Goal: Task Accomplishment & Management: Complete application form

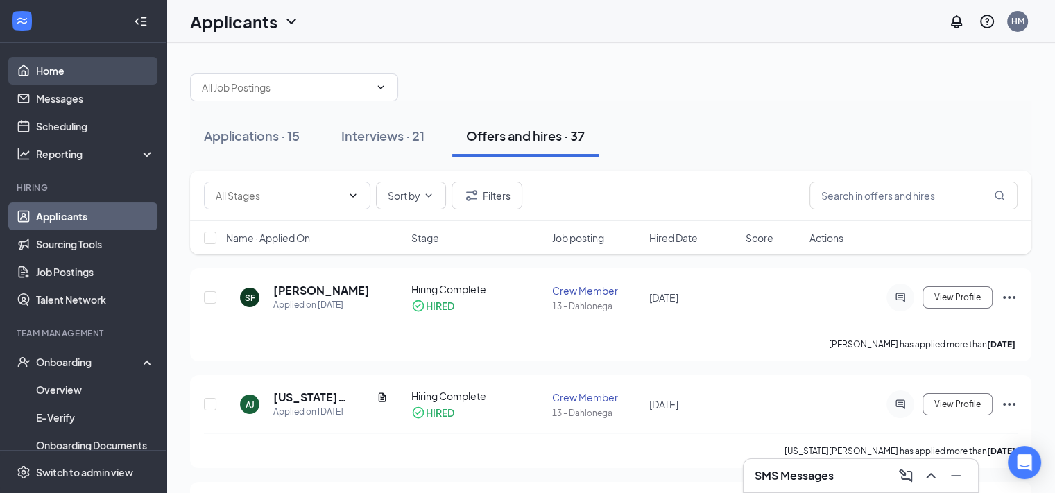
click at [114, 74] on link "Home" at bounding box center [95, 71] width 119 height 28
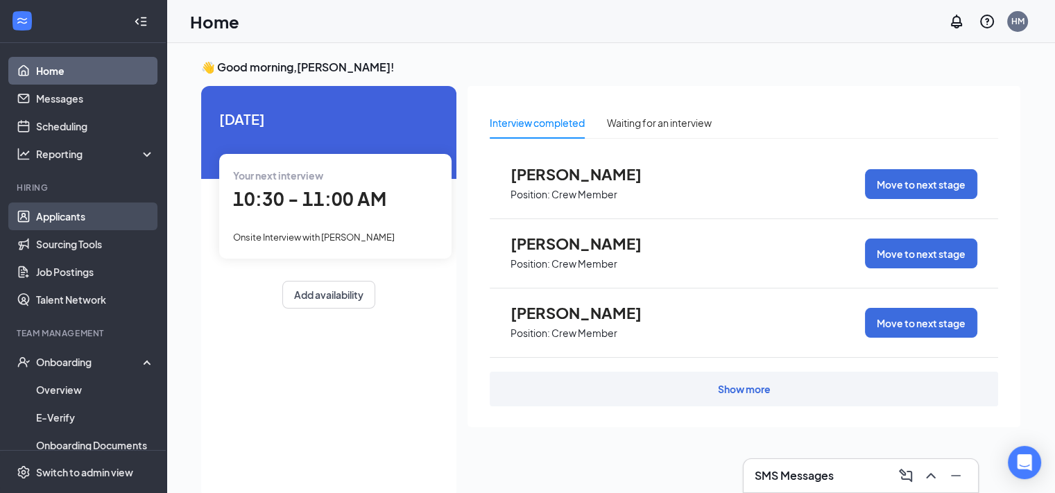
click at [84, 207] on link "Applicants" at bounding box center [95, 217] width 119 height 28
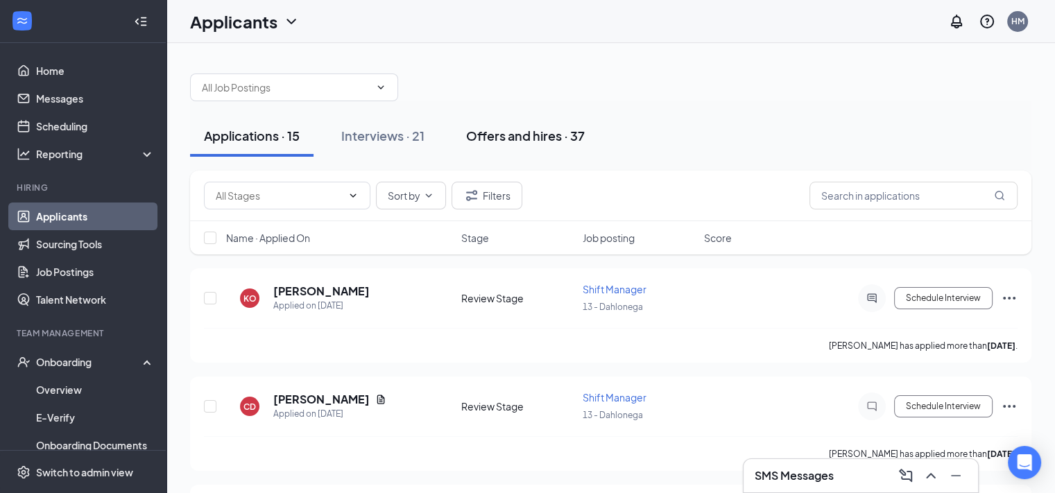
click at [480, 138] on div "Offers and hires · 37" at bounding box center [525, 135] width 119 height 17
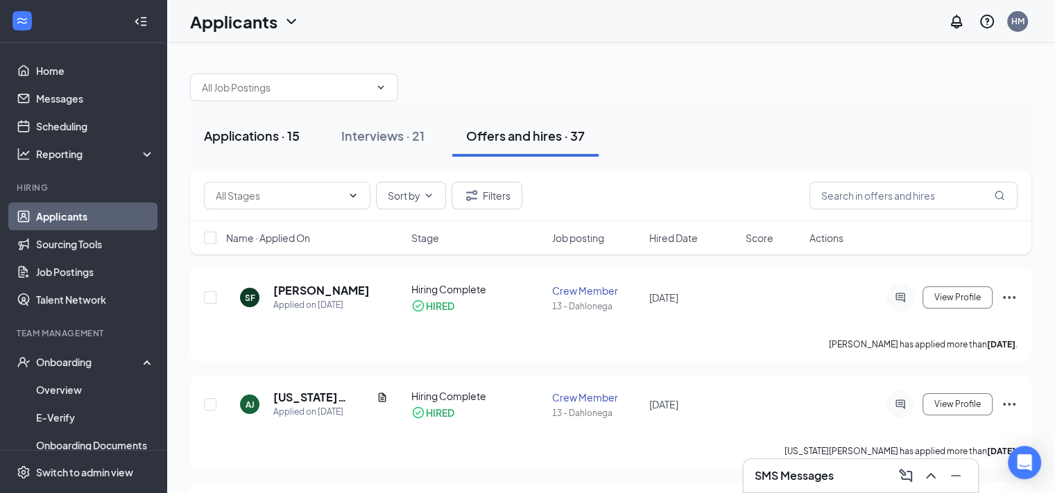
click at [264, 132] on div "Applications · 15" at bounding box center [252, 135] width 96 height 17
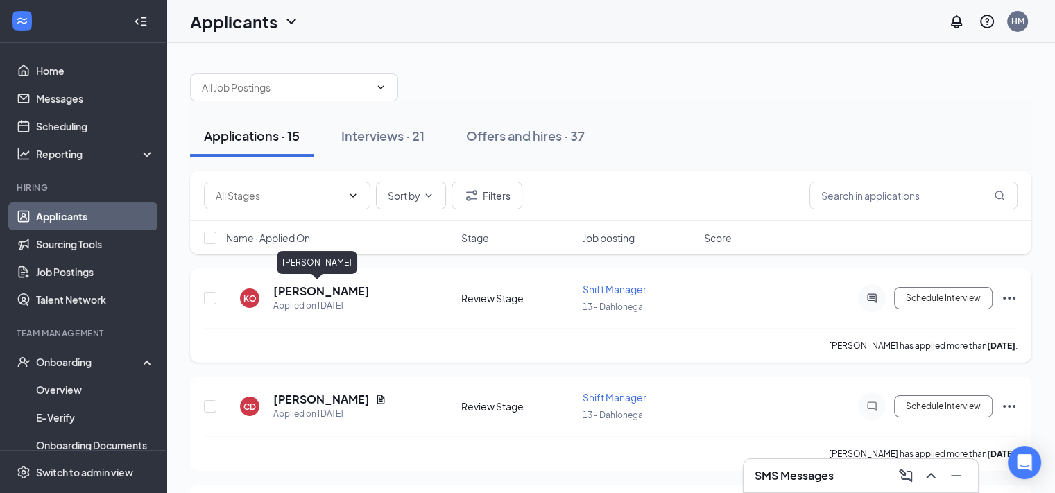
drag, startPoint x: 309, startPoint y: 288, endPoint x: 309, endPoint y: 280, distance: 8.4
click at [309, 282] on div "[PERSON_NAME] Applied on [DATE] Review Stage Shift Manager 13 - Dahlonega Sched…" at bounding box center [611, 305] width 814 height 46
click at [301, 299] on div "Applied on [DATE]" at bounding box center [321, 306] width 96 height 14
click at [309, 293] on h5 "[PERSON_NAME]" at bounding box center [321, 291] width 96 height 15
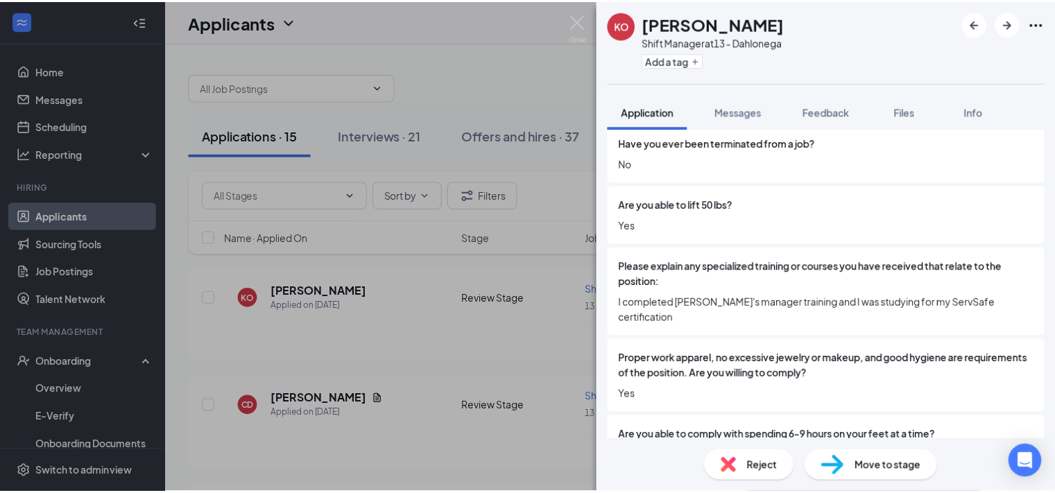
scroll to position [555, 0]
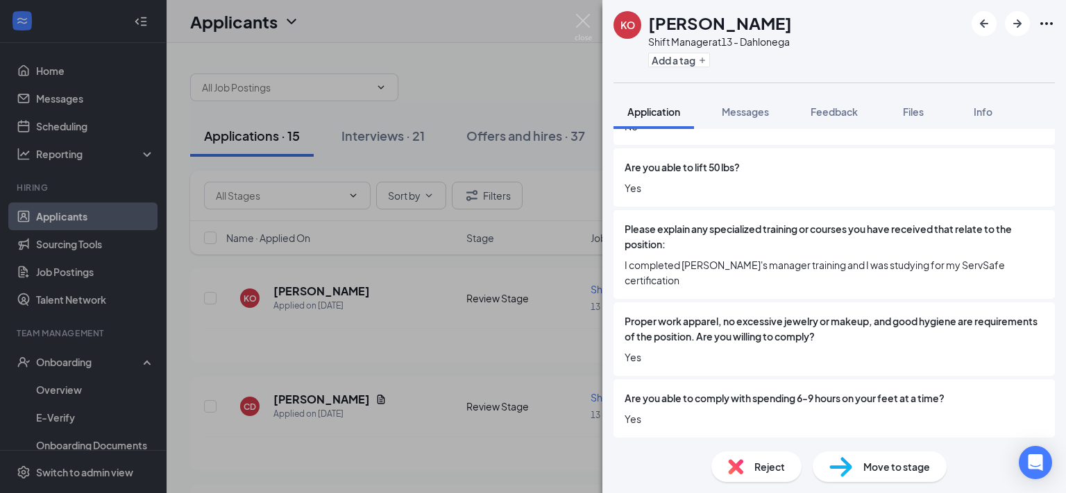
drag, startPoint x: 581, startPoint y: 19, endPoint x: 441, endPoint y: 0, distance: 141.4
click at [581, 18] on img at bounding box center [583, 27] width 17 height 27
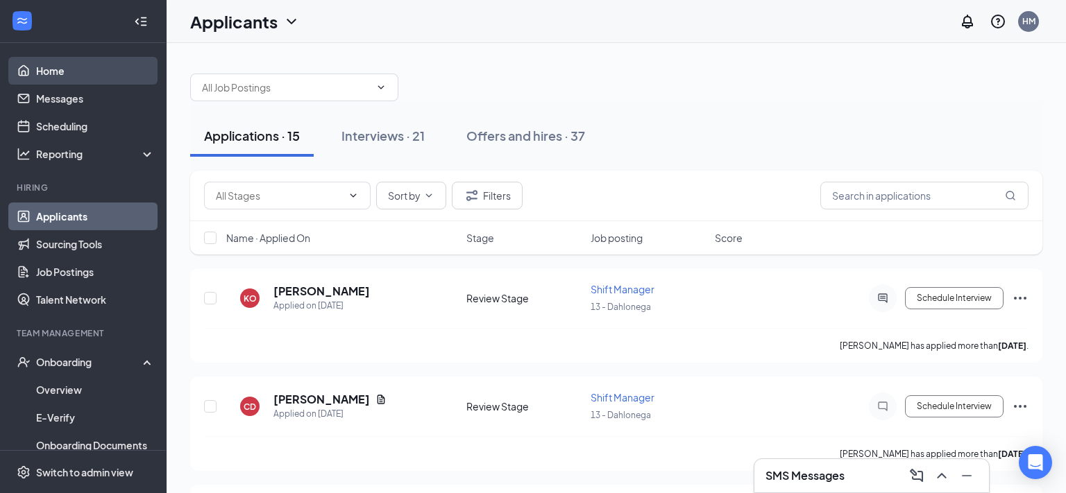
click at [103, 69] on link "Home" at bounding box center [95, 71] width 119 height 28
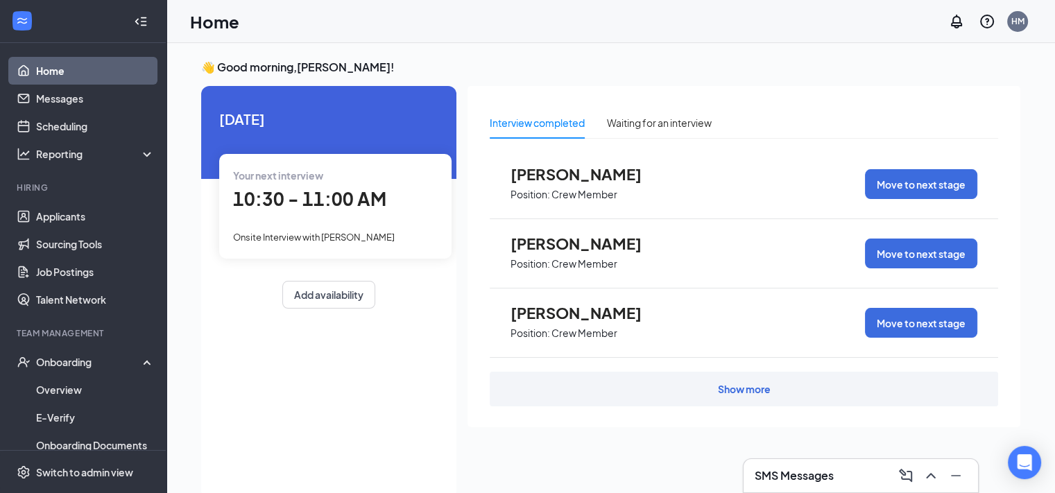
click at [66, 77] on link "Home" at bounding box center [95, 71] width 119 height 28
click at [69, 216] on link "Applicants" at bounding box center [95, 217] width 119 height 28
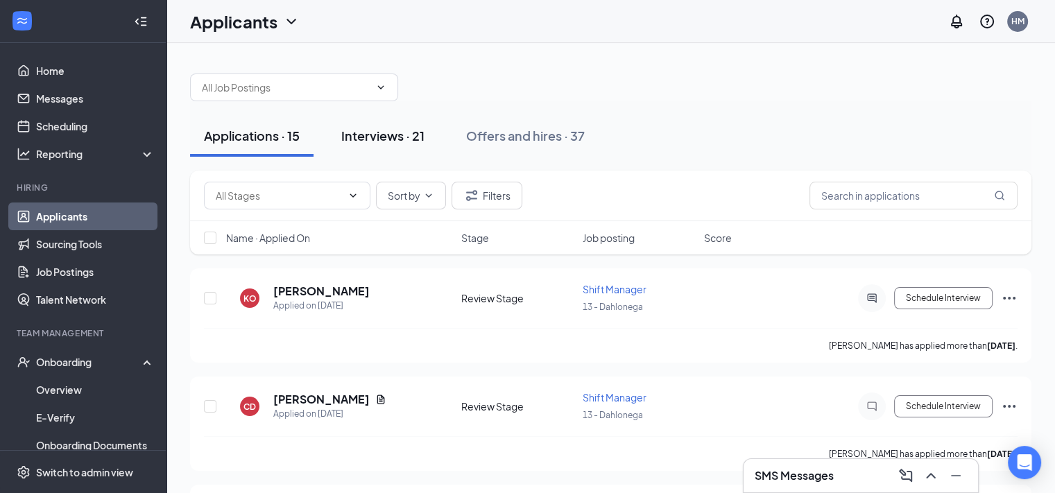
click at [355, 137] on div "Interviews · 21" at bounding box center [382, 135] width 83 height 17
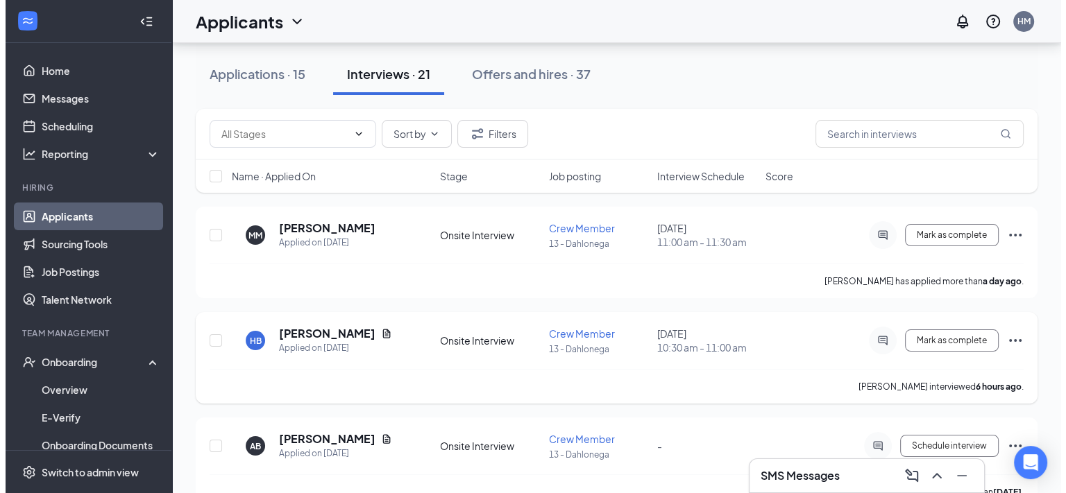
scroll to position [69, 0]
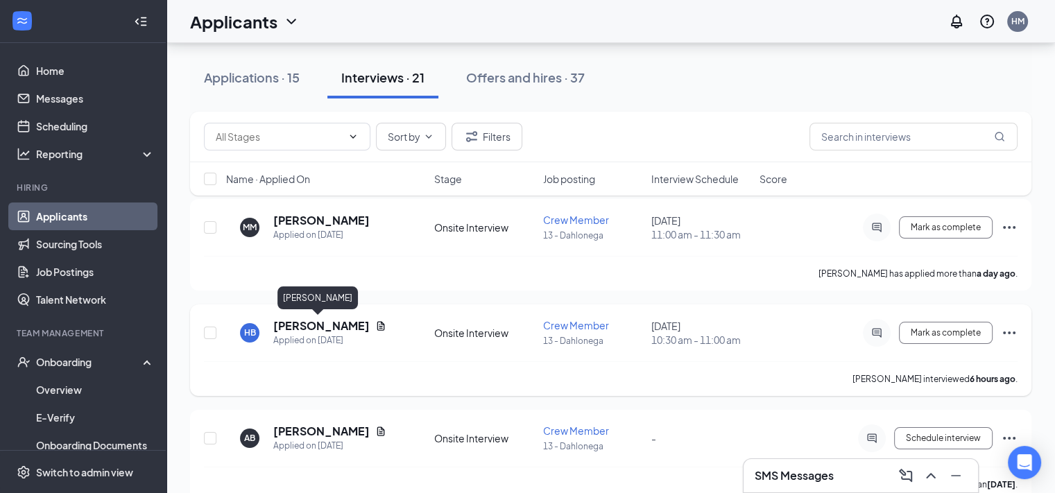
click at [323, 318] on h5 "[PERSON_NAME]" at bounding box center [321, 325] width 96 height 15
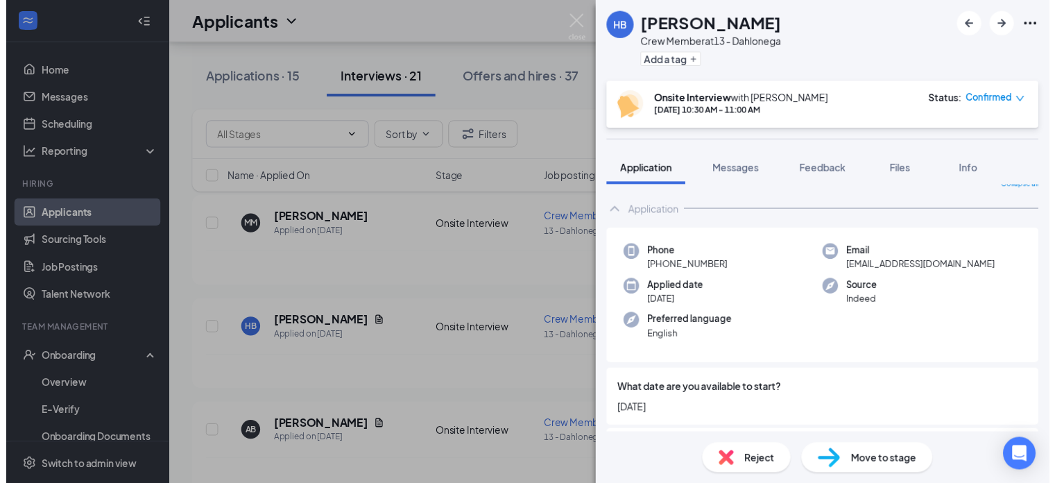
scroll to position [69, 0]
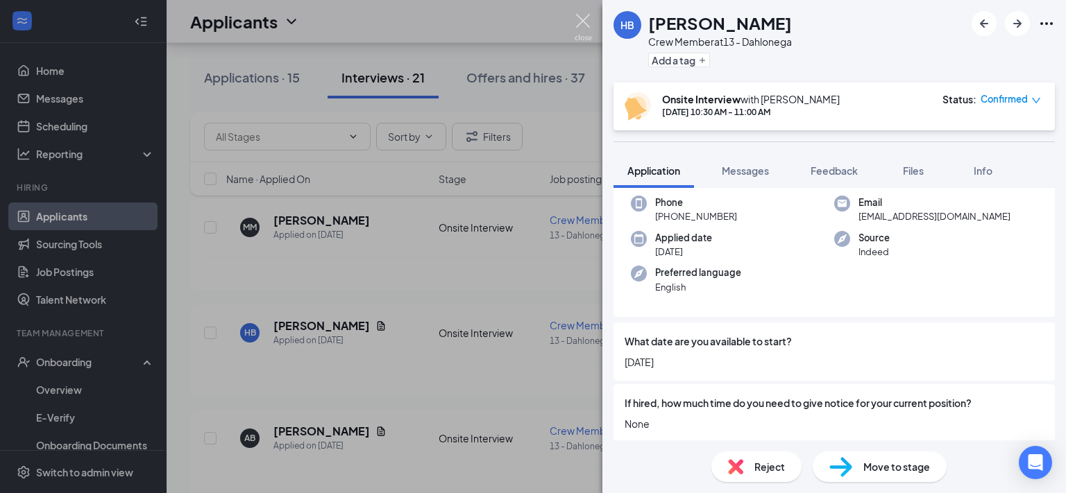
click at [579, 22] on img at bounding box center [583, 27] width 17 height 27
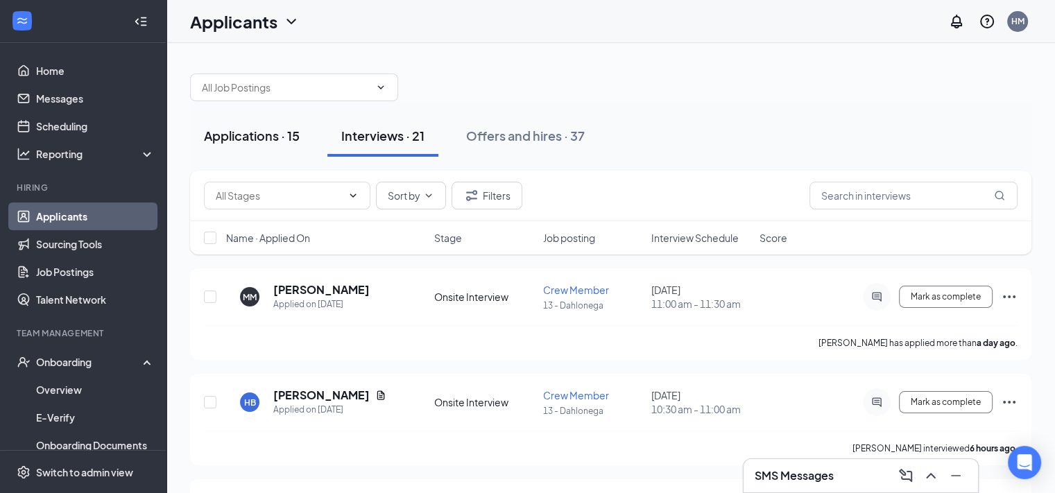
click at [282, 132] on div "Applications · 15" at bounding box center [252, 135] width 96 height 17
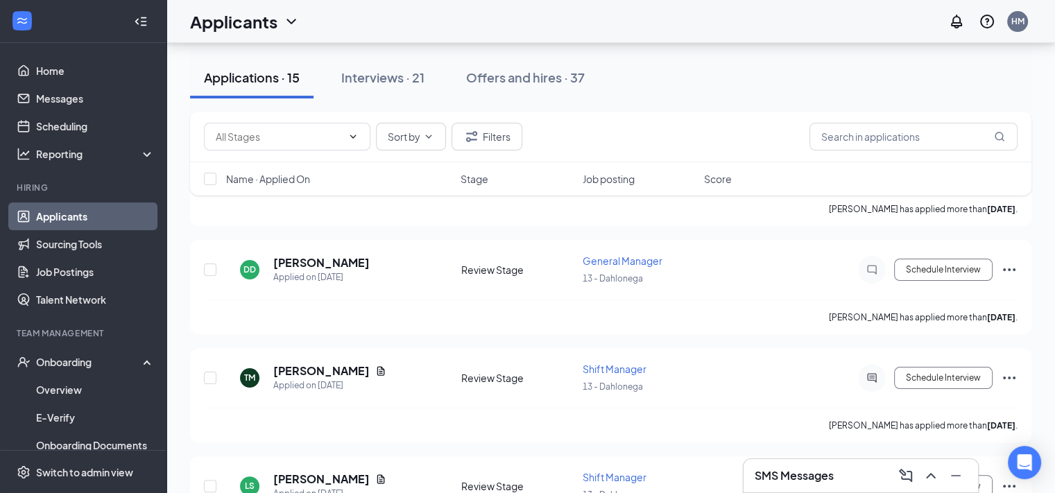
scroll to position [416, 0]
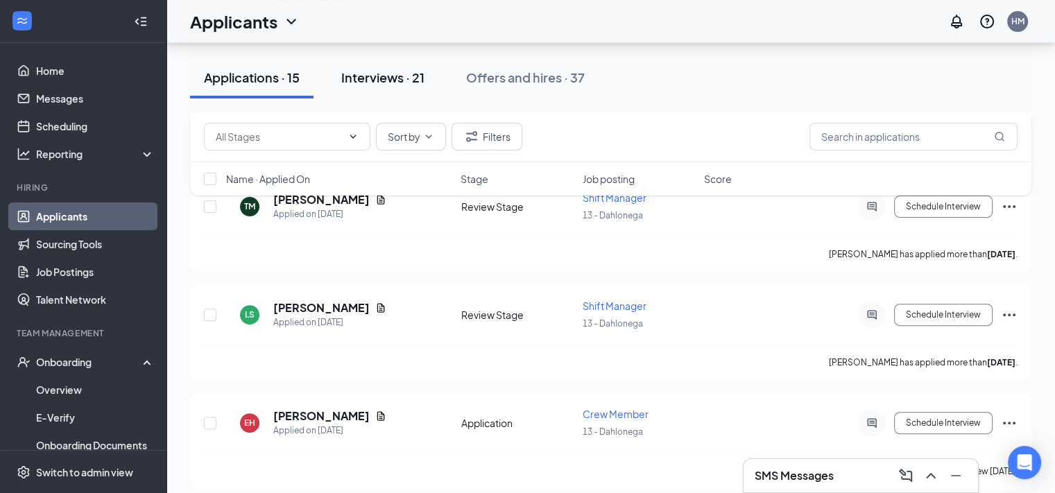
click at [405, 85] on div "Interviews · 21" at bounding box center [382, 77] width 83 height 17
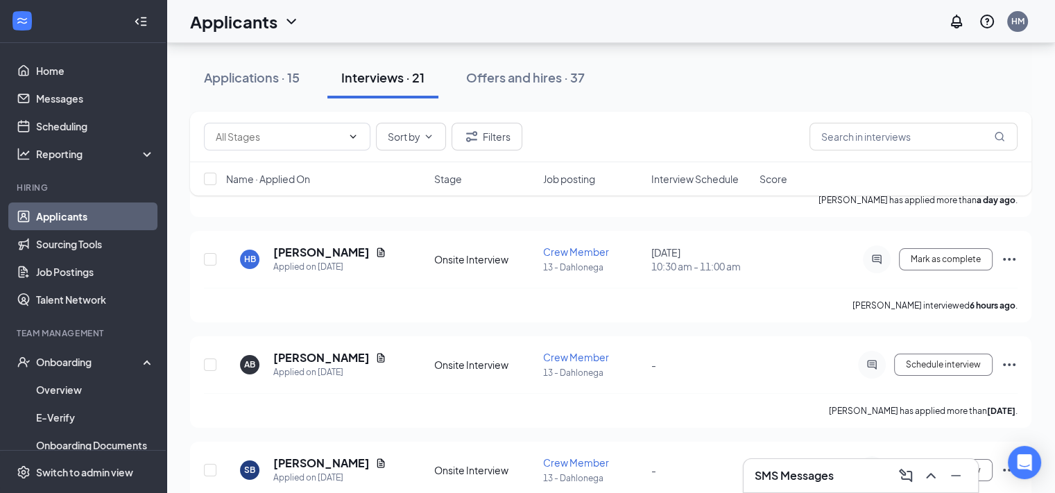
scroll to position [139, 0]
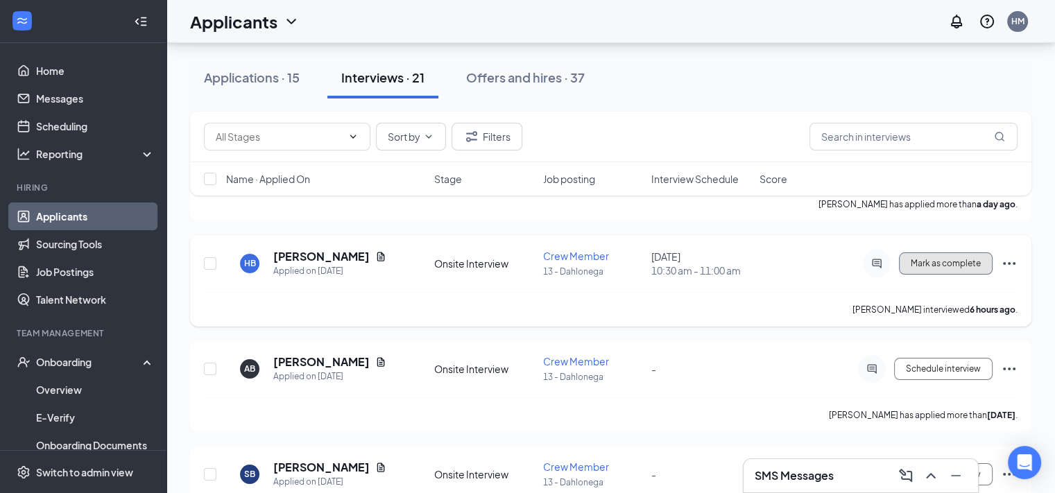
click at [971, 266] on span "Mark as complete" at bounding box center [946, 264] width 70 height 10
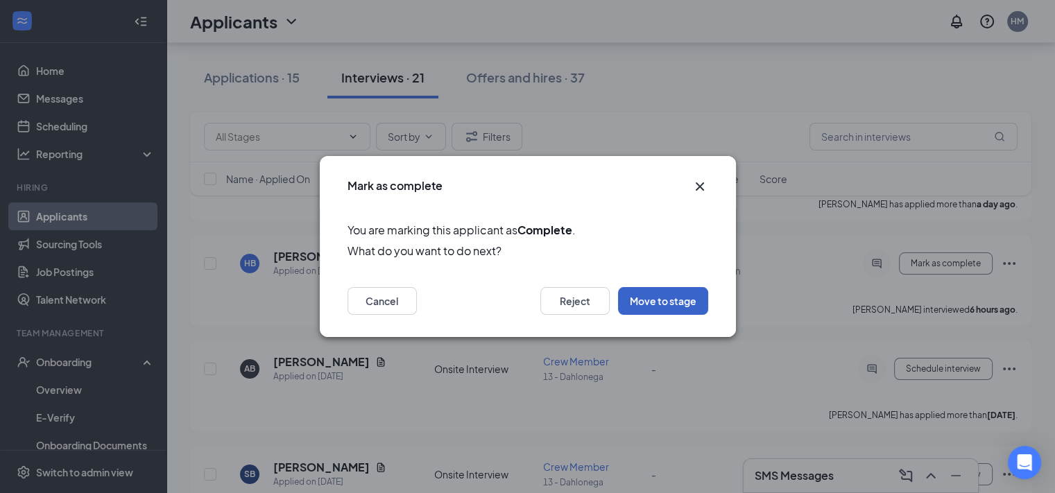
click at [672, 292] on button "Move to stage" at bounding box center [663, 301] width 90 height 28
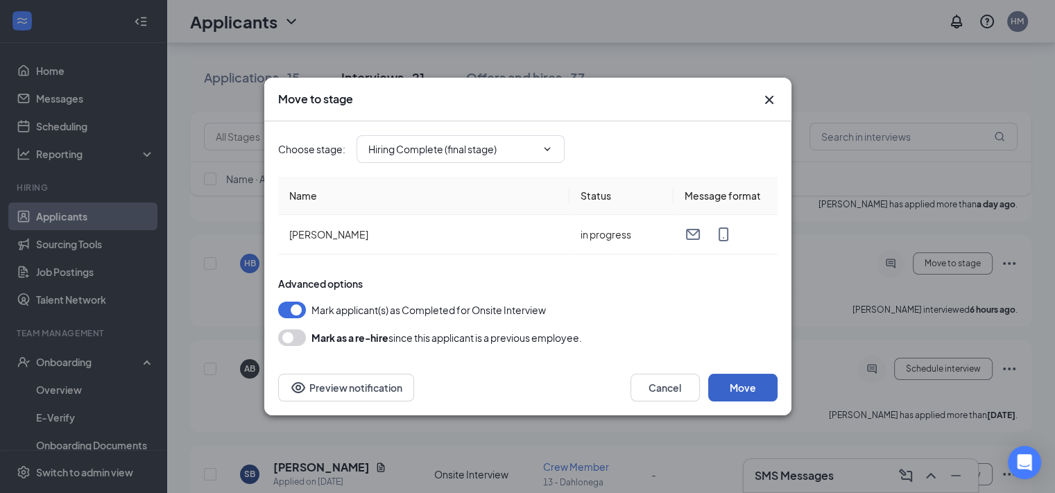
click at [736, 382] on button "Move" at bounding box center [742, 388] width 69 height 28
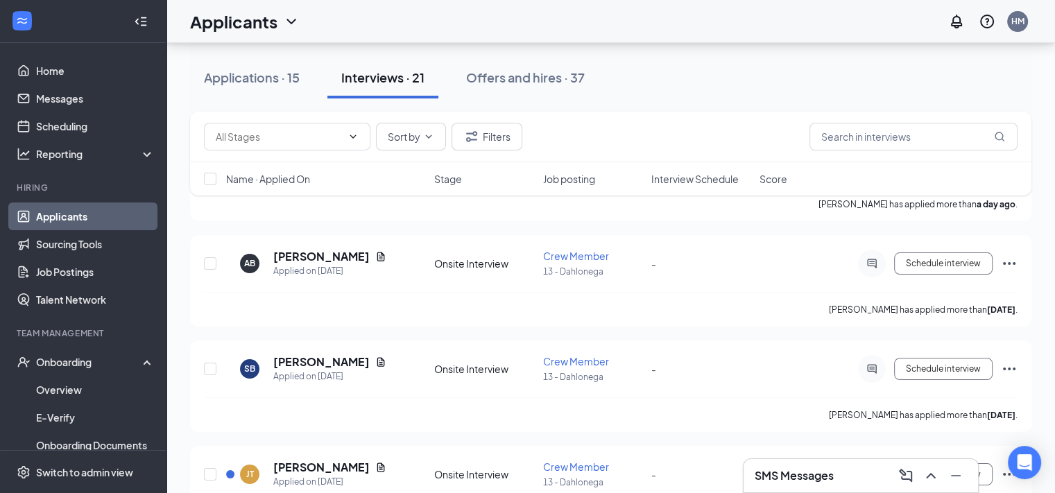
click at [230, 71] on div "Applications · 15" at bounding box center [252, 77] width 96 height 17
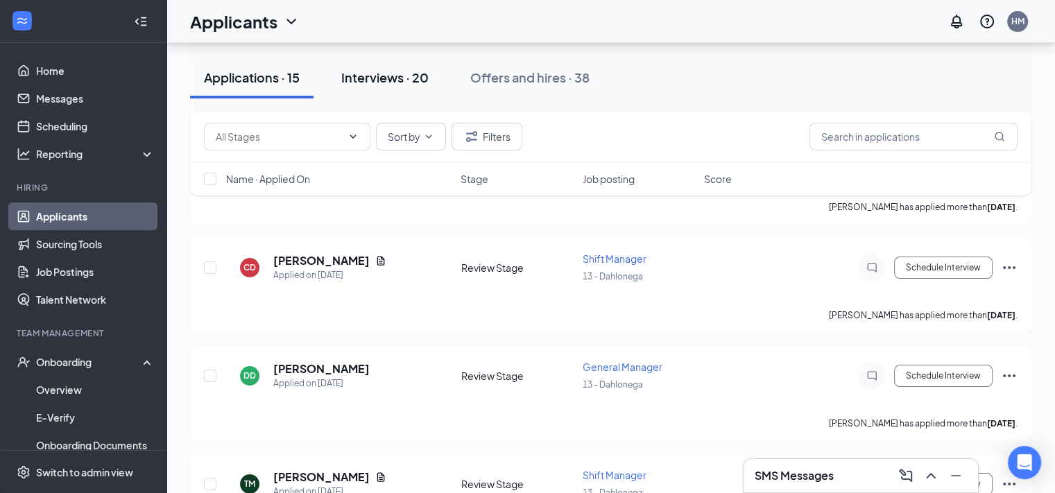
click at [415, 78] on div "Interviews · 20" at bounding box center [384, 77] width 87 height 17
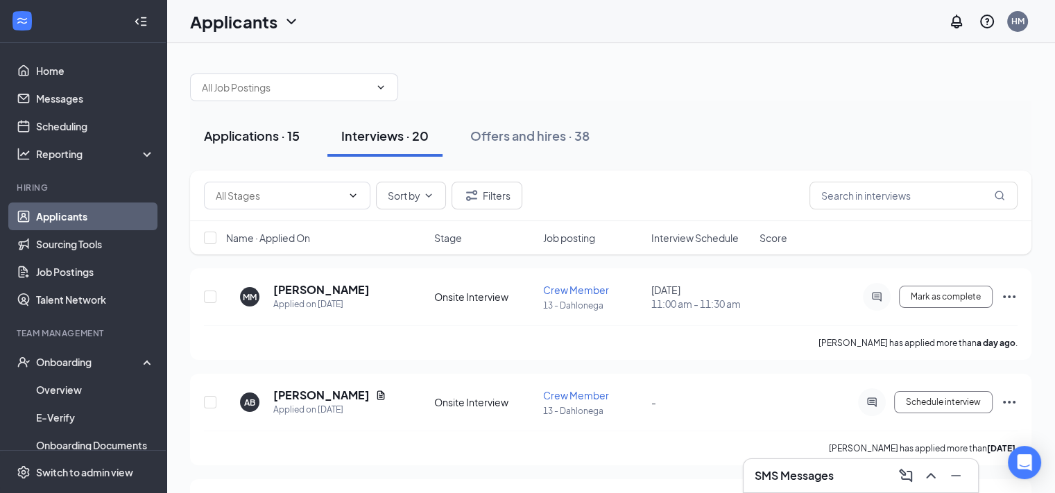
click at [266, 136] on div "Applications · 15" at bounding box center [252, 135] width 96 height 17
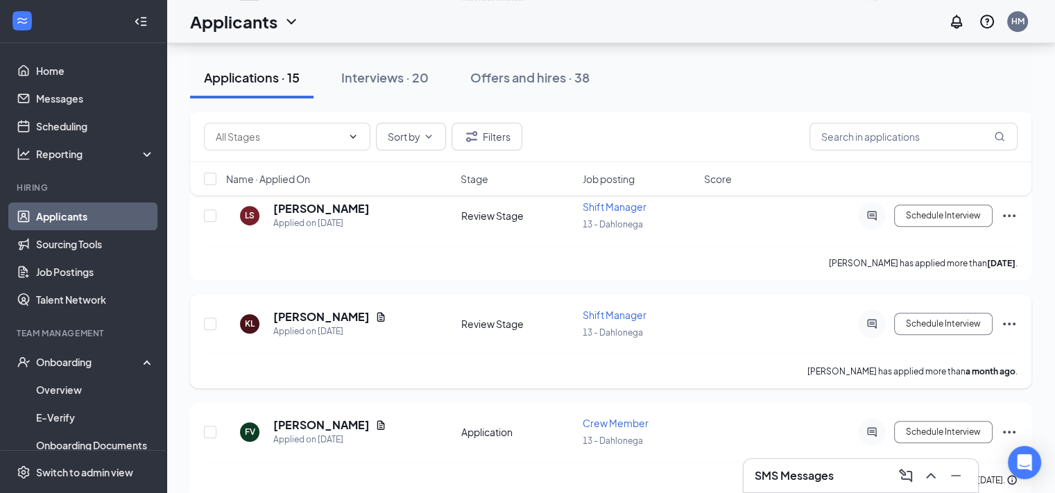
scroll to position [971, 0]
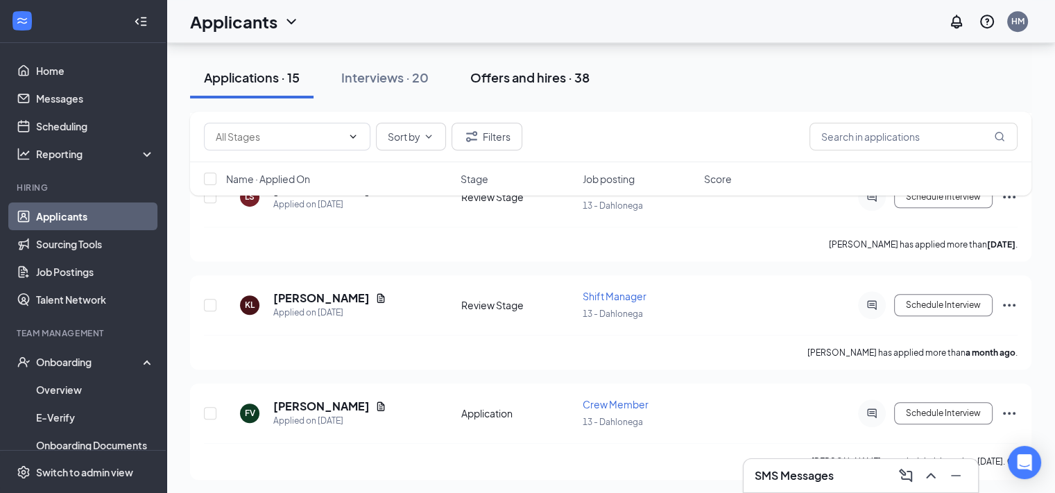
click at [516, 82] on div "Offers and hires · 38" at bounding box center [529, 77] width 119 height 17
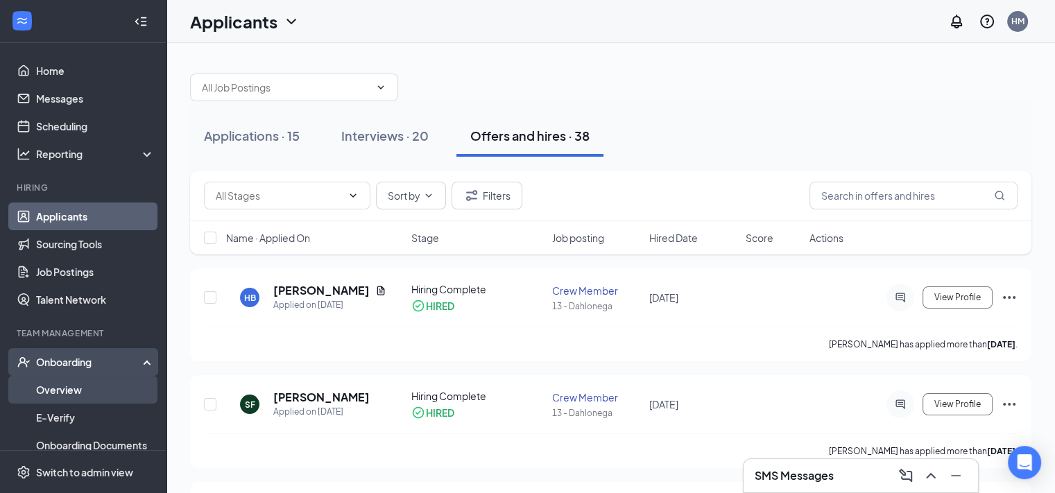
click at [86, 388] on link "Overview" at bounding box center [95, 390] width 119 height 28
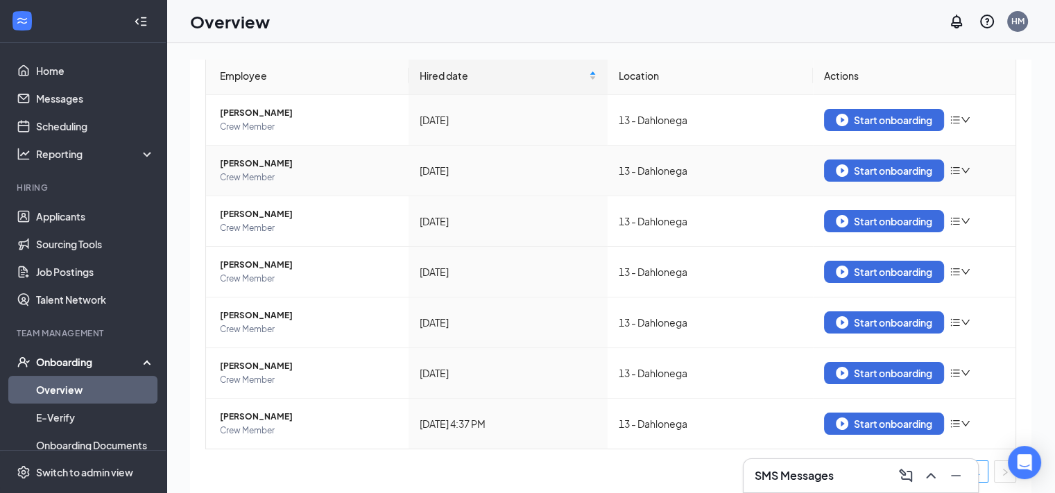
scroll to position [142, 0]
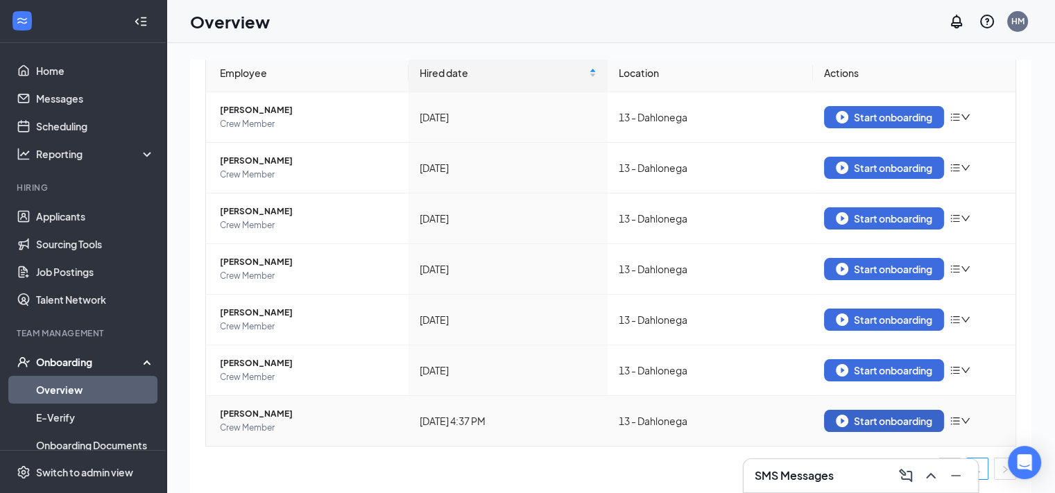
click at [880, 424] on div "Start onboarding" at bounding box center [884, 421] width 96 height 12
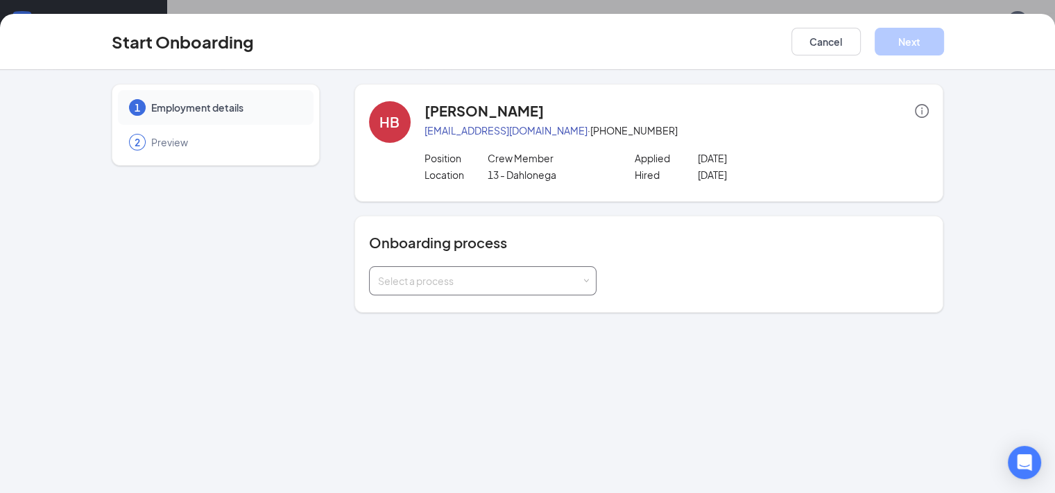
click at [561, 284] on div "Select a process" at bounding box center [483, 280] width 228 height 29
click at [481, 312] on li "General Onboarding Process" at bounding box center [448, 310] width 228 height 25
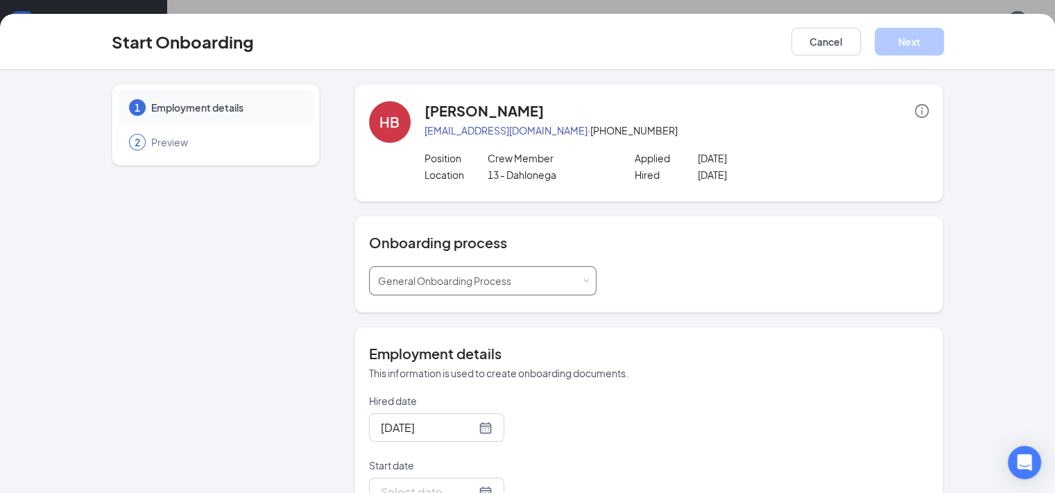
scroll to position [139, 0]
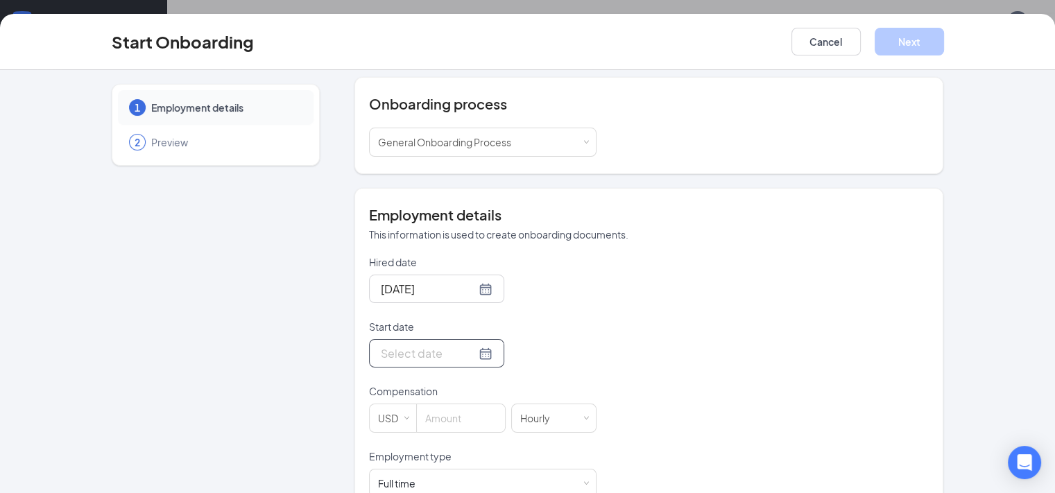
click at [441, 354] on div at bounding box center [437, 353] width 112 height 17
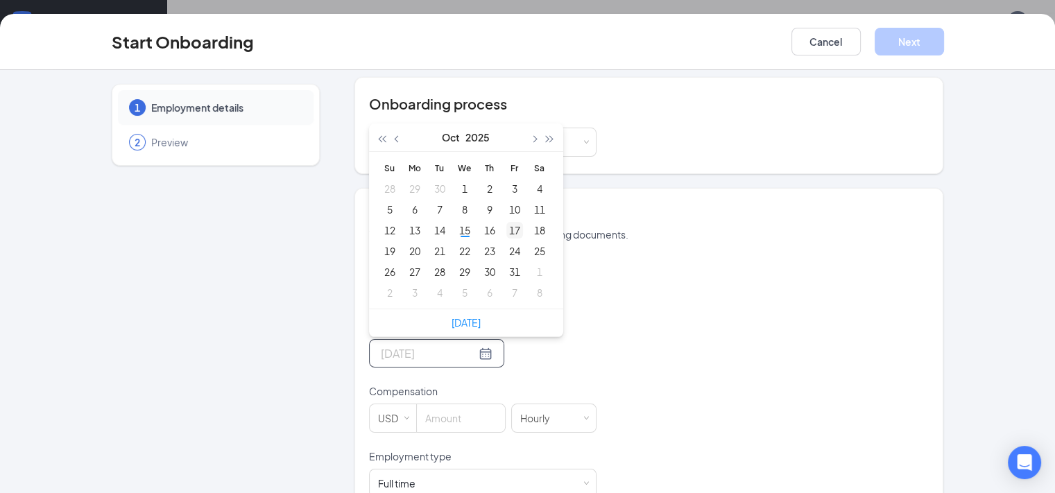
type input "[DATE]"
click at [507, 227] on div "17" at bounding box center [515, 230] width 17 height 17
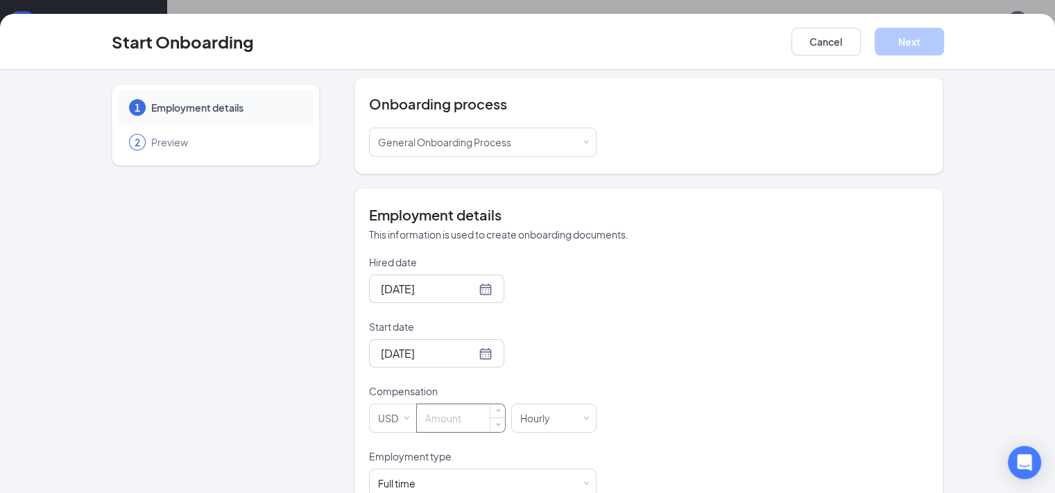
click at [417, 416] on input at bounding box center [461, 419] width 88 height 28
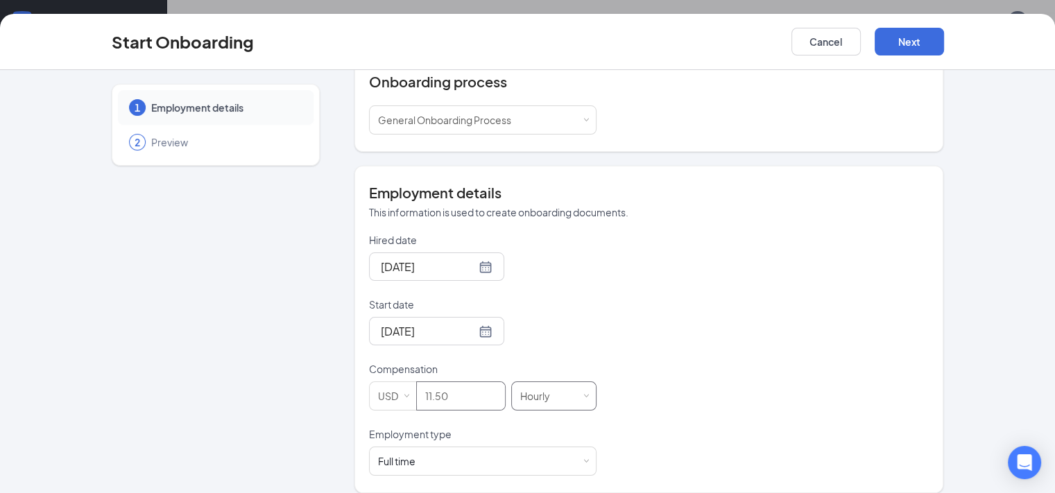
scroll to position [173, 0]
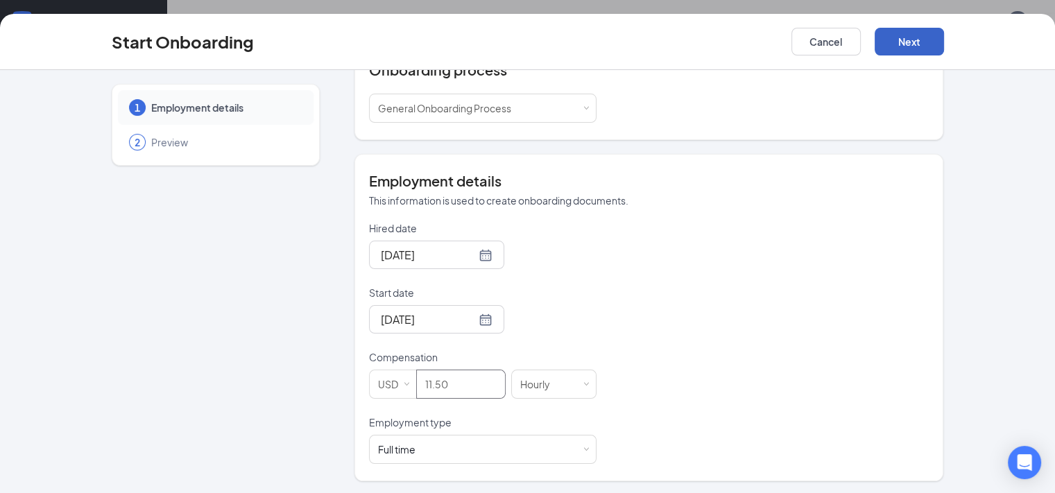
type input "11.5"
click at [944, 41] on button "Next" at bounding box center [909, 42] width 69 height 28
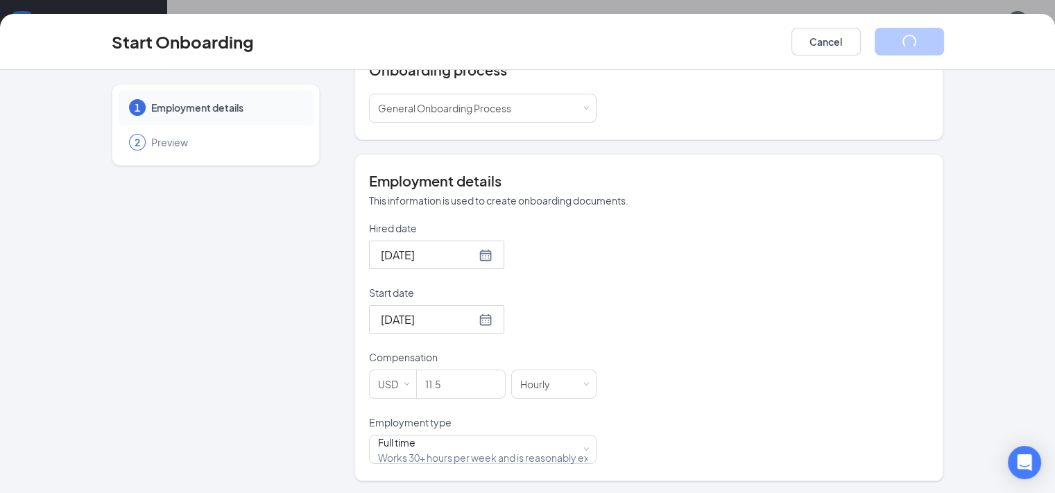
scroll to position [0, 0]
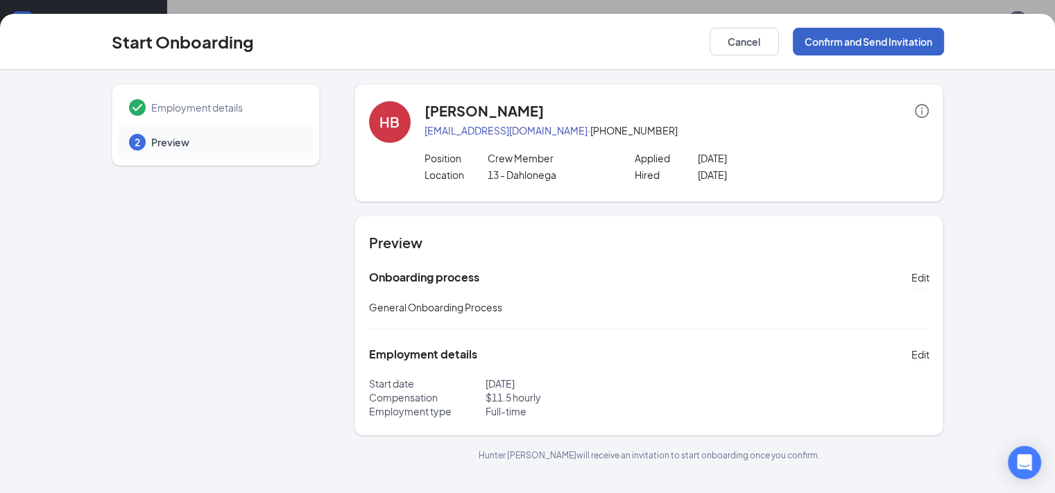
click at [944, 44] on button "Confirm and Send Invitation" at bounding box center [868, 42] width 151 height 28
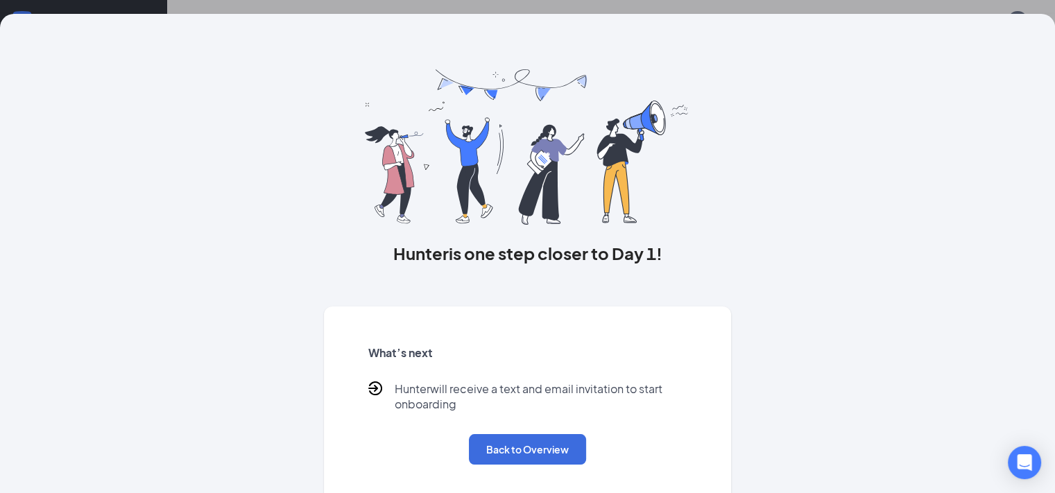
scroll to position [25, 0]
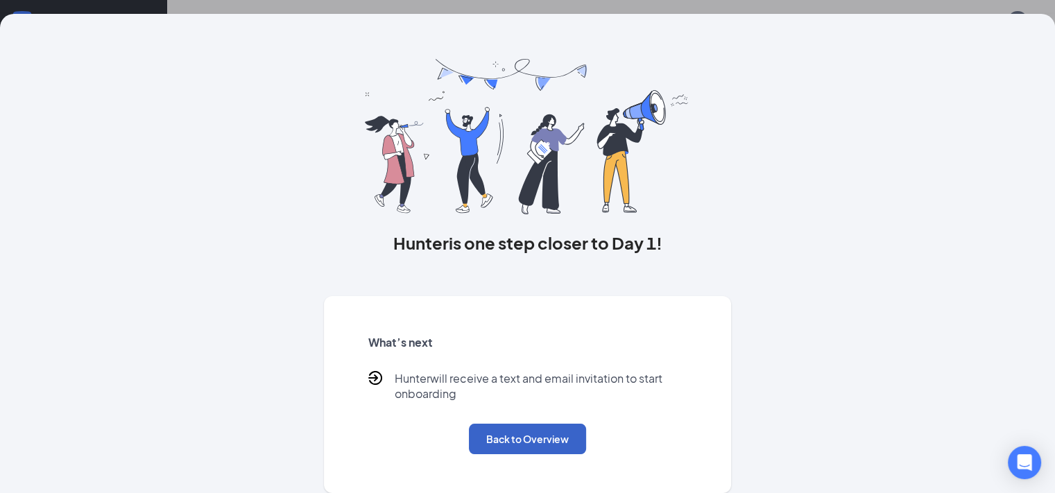
click at [505, 443] on button "Back to Overview" at bounding box center [527, 439] width 117 height 31
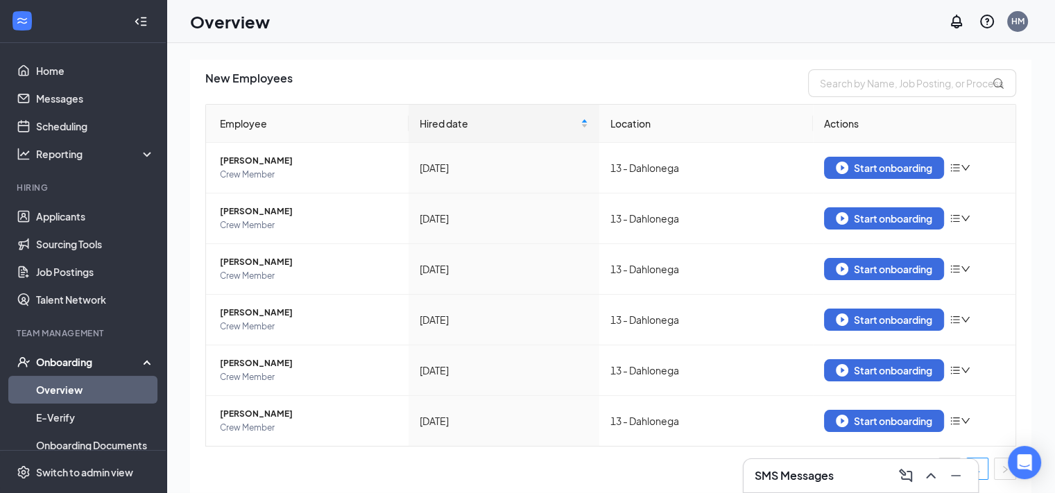
scroll to position [0, 0]
click at [396, 76] on div "New Employees" at bounding box center [610, 83] width 811 height 28
drag, startPoint x: 287, startPoint y: 76, endPoint x: 207, endPoint y: 73, distance: 79.2
click at [207, 73] on div "New Employees" at bounding box center [610, 83] width 811 height 28
click at [213, 78] on span "New Employees" at bounding box center [248, 83] width 87 height 28
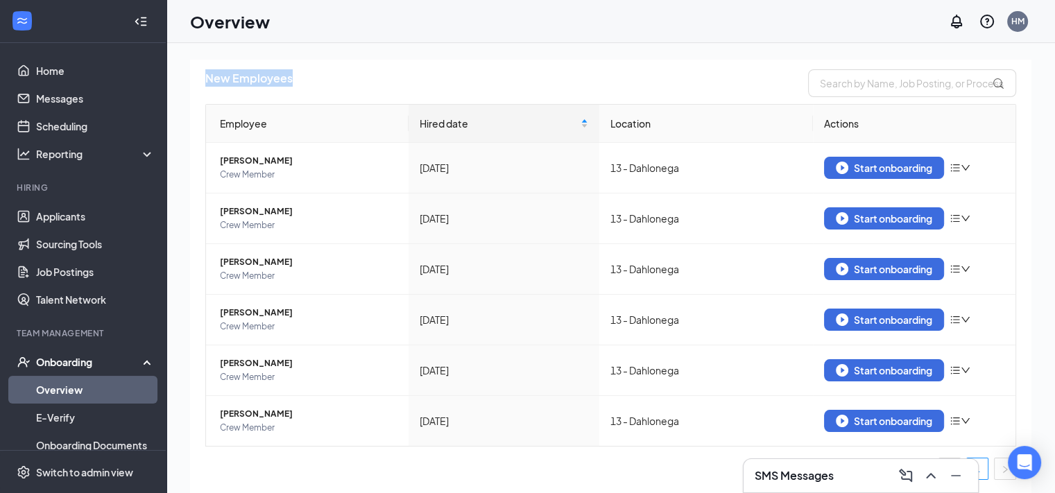
drag, startPoint x: 297, startPoint y: 78, endPoint x: 207, endPoint y: 77, distance: 90.2
click at [207, 77] on div "New Employees" at bounding box center [610, 83] width 811 height 28
click at [258, 76] on span "New Employees" at bounding box center [248, 83] width 87 height 28
click at [286, 83] on span "New Employees" at bounding box center [248, 83] width 87 height 28
click at [312, 83] on div "New Employees" at bounding box center [610, 83] width 811 height 28
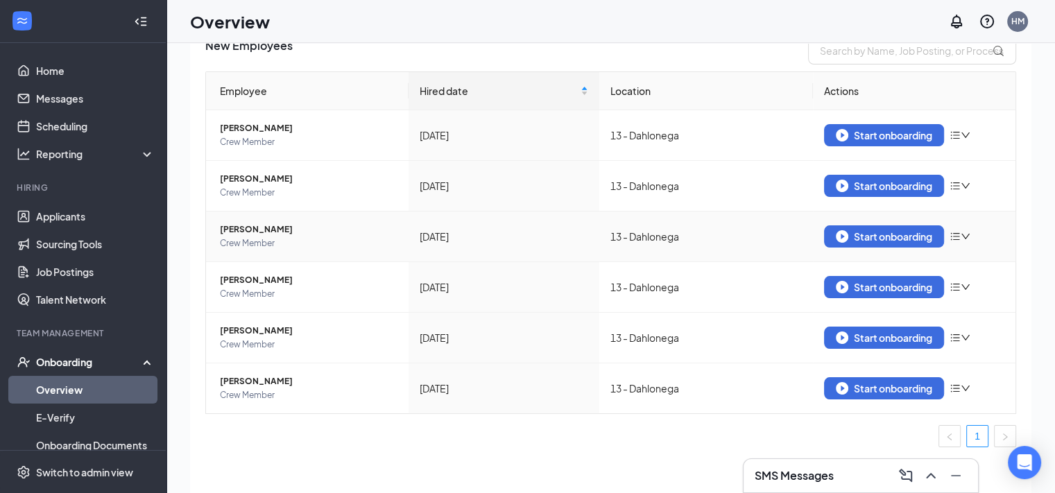
scroll to position [62, 0]
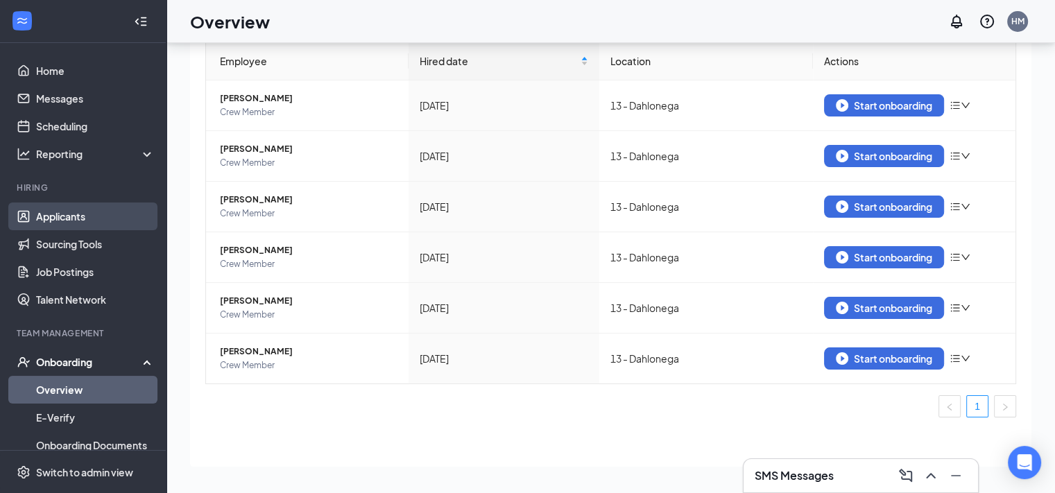
click at [71, 221] on link "Applicants" at bounding box center [95, 217] width 119 height 28
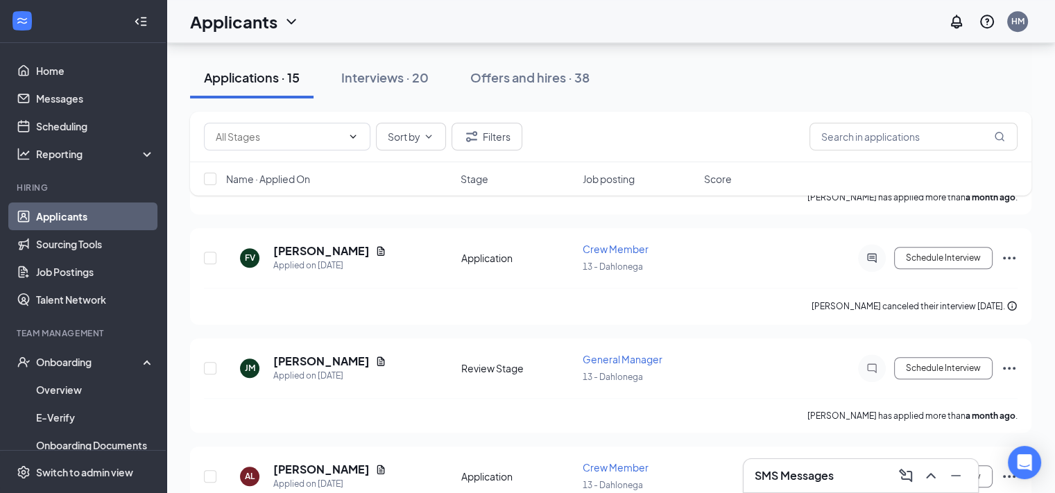
scroll to position [1173, 0]
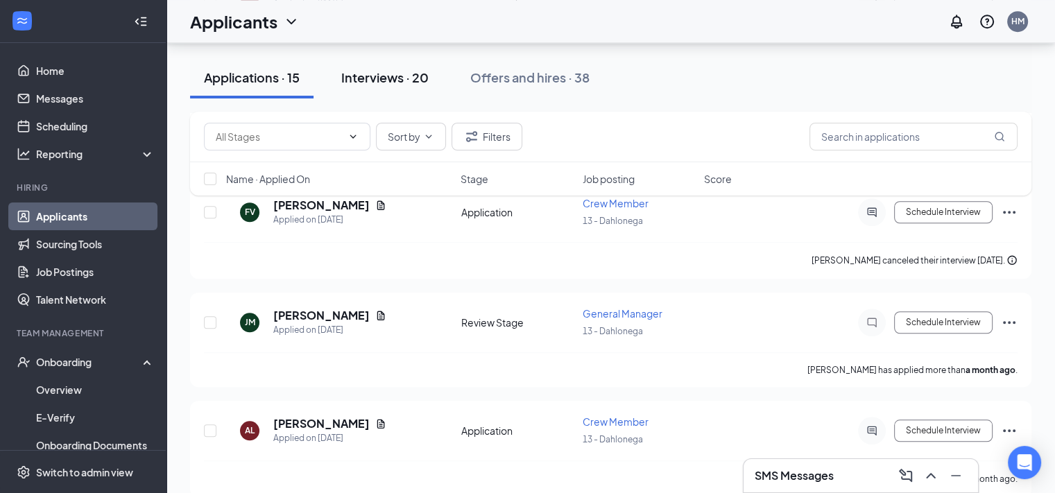
click at [389, 74] on div "Interviews · 20" at bounding box center [384, 77] width 87 height 17
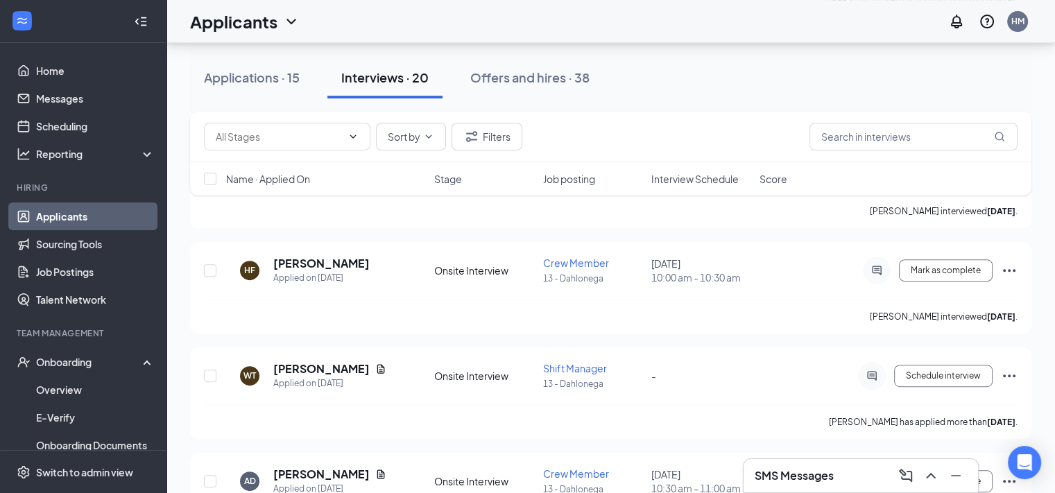
scroll to position [555, 0]
click at [918, 275] on button "Mark as complete" at bounding box center [946, 269] width 94 height 22
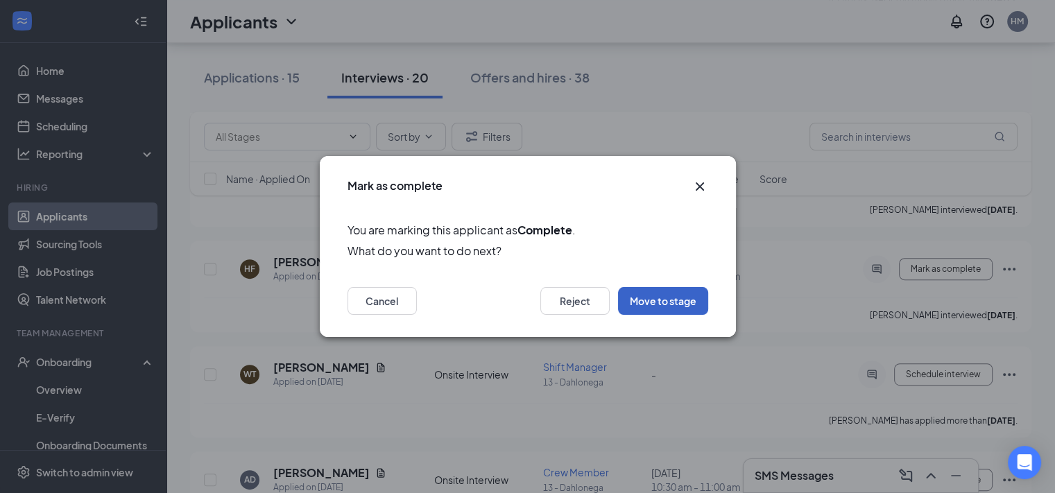
click at [670, 296] on button "Move to stage" at bounding box center [663, 301] width 90 height 28
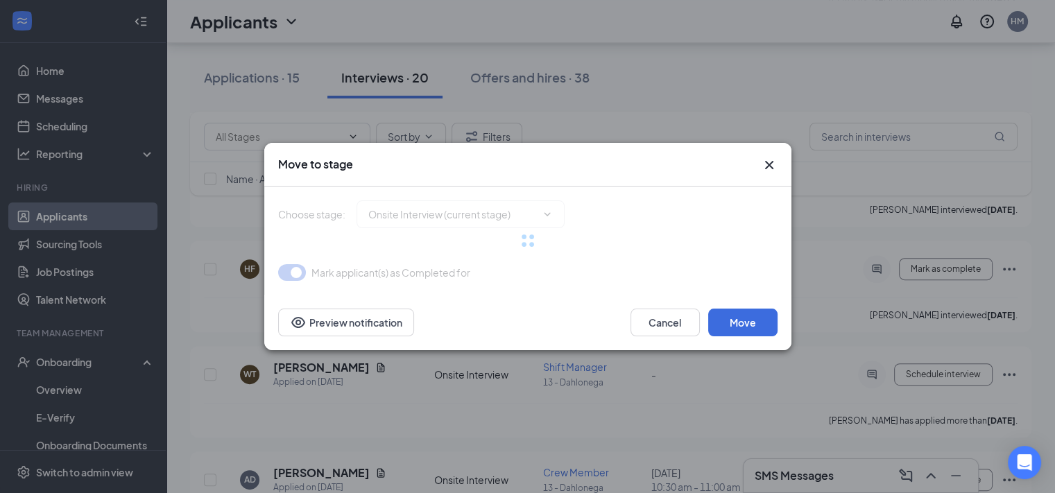
type input "Hiring Complete (final stage)"
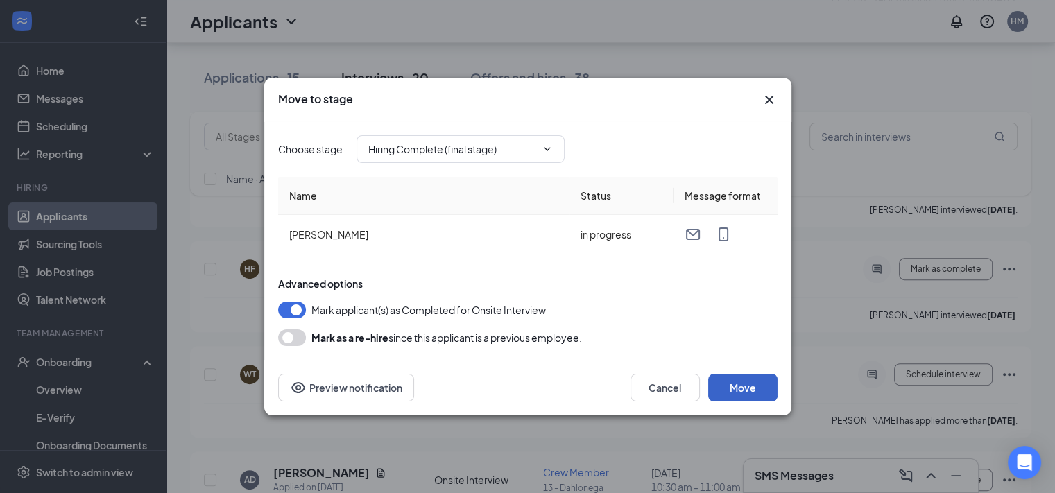
click at [735, 384] on button "Move" at bounding box center [742, 388] width 69 height 28
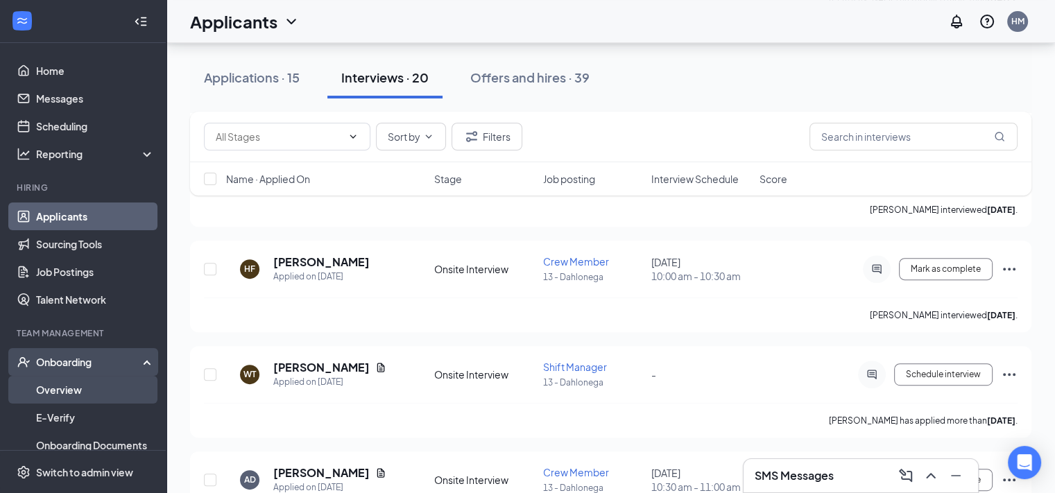
click at [60, 388] on link "Overview" at bounding box center [95, 390] width 119 height 28
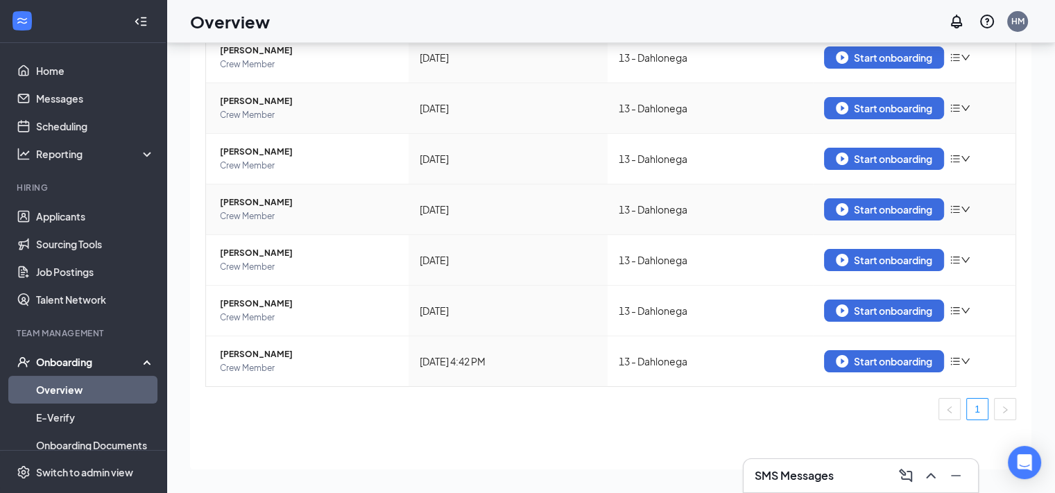
scroll to position [142, 0]
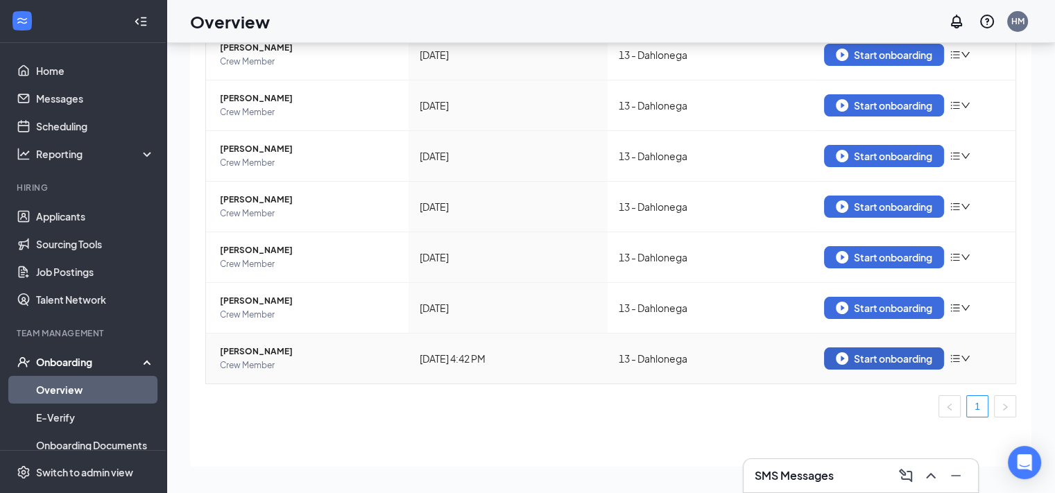
click at [836, 360] on img "button" at bounding box center [842, 358] width 12 height 12
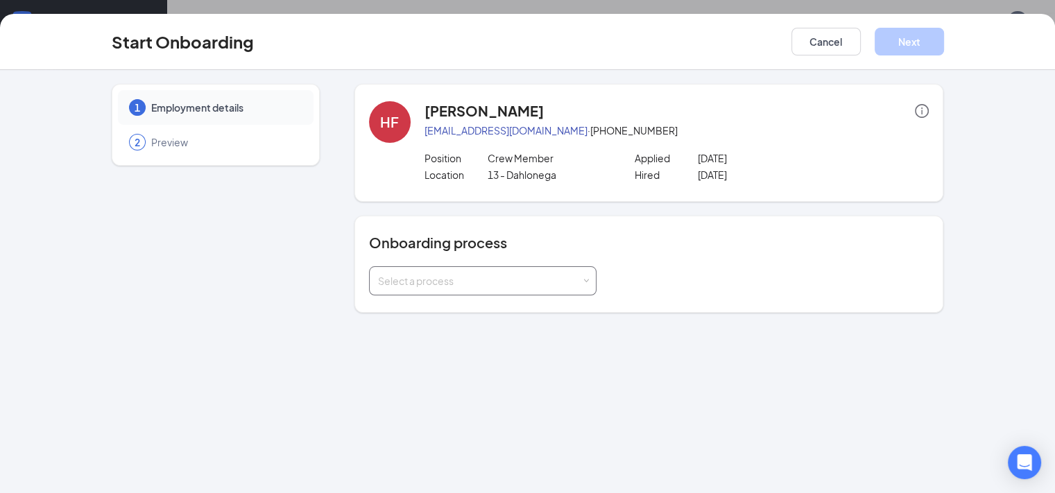
click at [384, 278] on div "Select a process" at bounding box center [479, 281] width 203 height 14
click at [405, 317] on li "General Onboarding Process" at bounding box center [448, 310] width 228 height 25
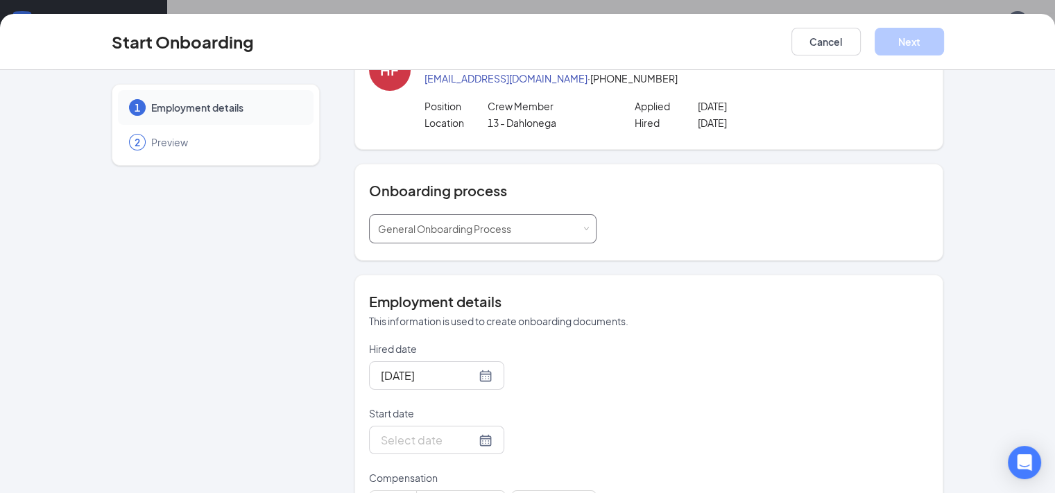
scroll to position [139, 0]
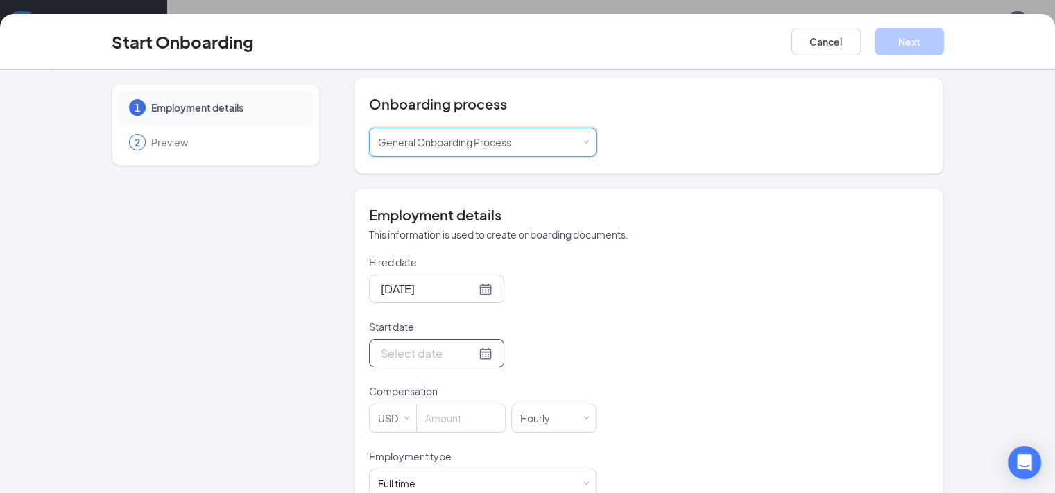
click at [435, 352] on div at bounding box center [437, 353] width 112 height 17
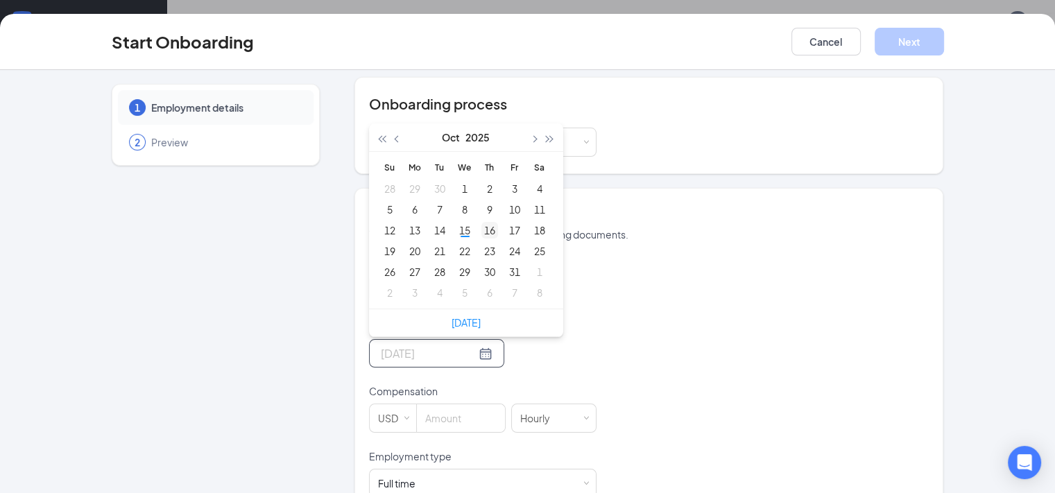
type input "[DATE]"
click at [482, 229] on div "16" at bounding box center [490, 230] width 17 height 17
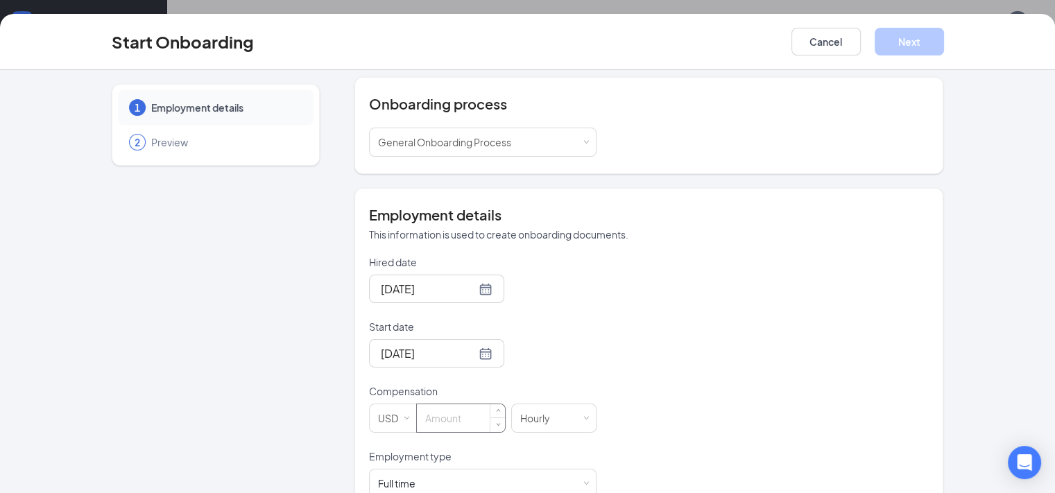
click at [435, 425] on input at bounding box center [461, 419] width 88 height 28
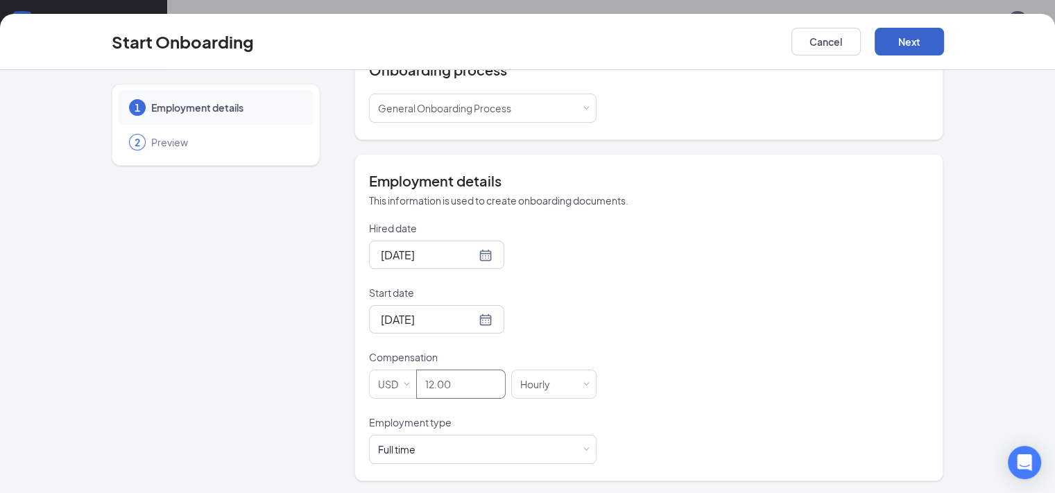
type input "12"
click at [944, 50] on button "Next" at bounding box center [909, 42] width 69 height 28
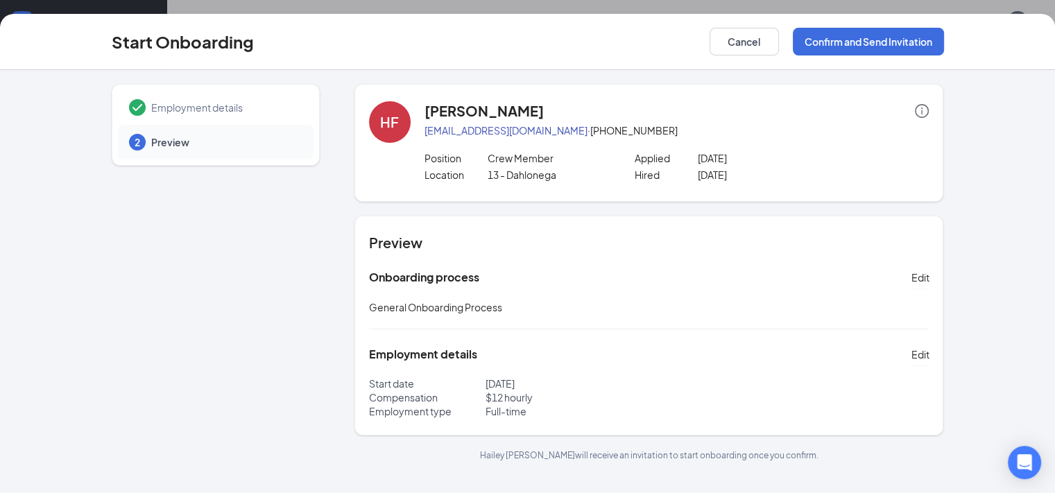
scroll to position [0, 0]
click at [944, 42] on button "Confirm and Send Invitation" at bounding box center [868, 42] width 151 height 28
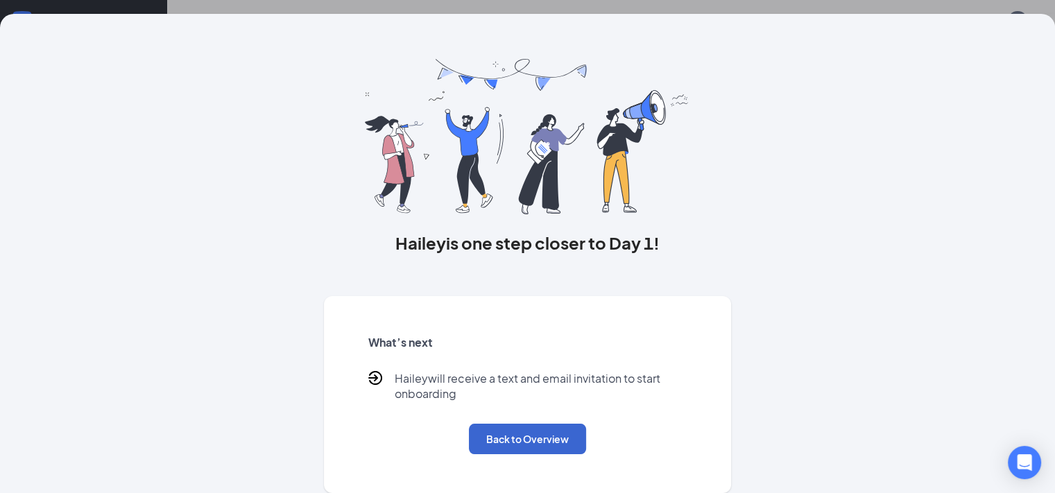
scroll to position [91, 0]
click at [526, 442] on button "Back to Overview" at bounding box center [527, 439] width 117 height 31
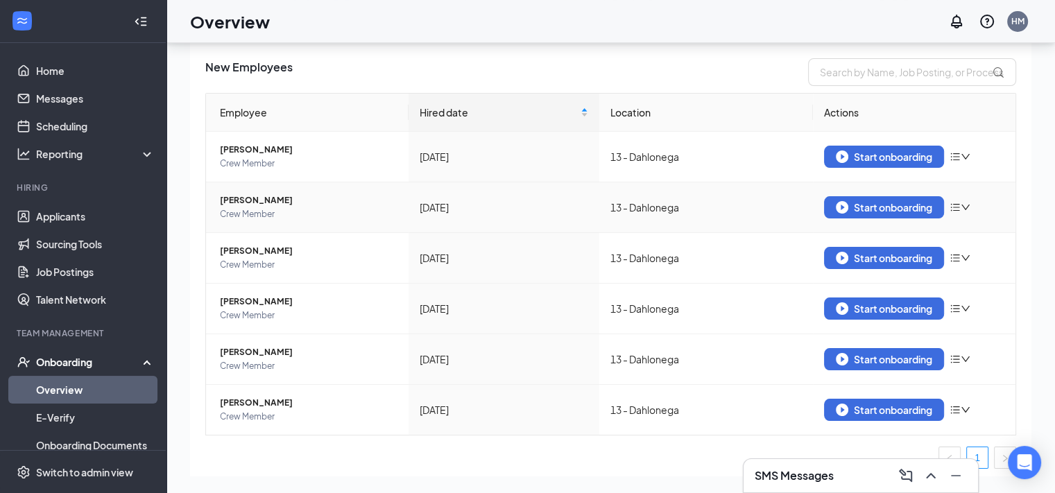
scroll to position [0, 0]
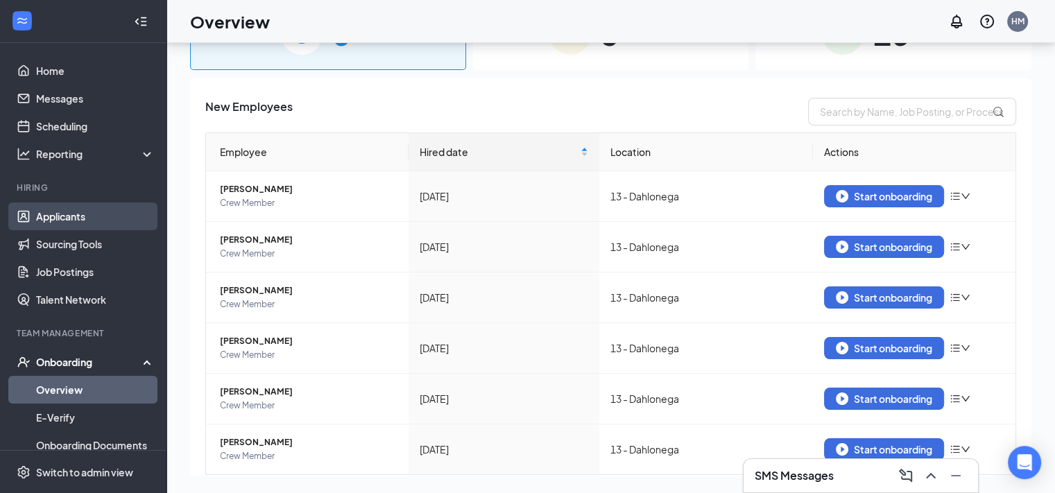
click at [65, 225] on link "Applicants" at bounding box center [95, 217] width 119 height 28
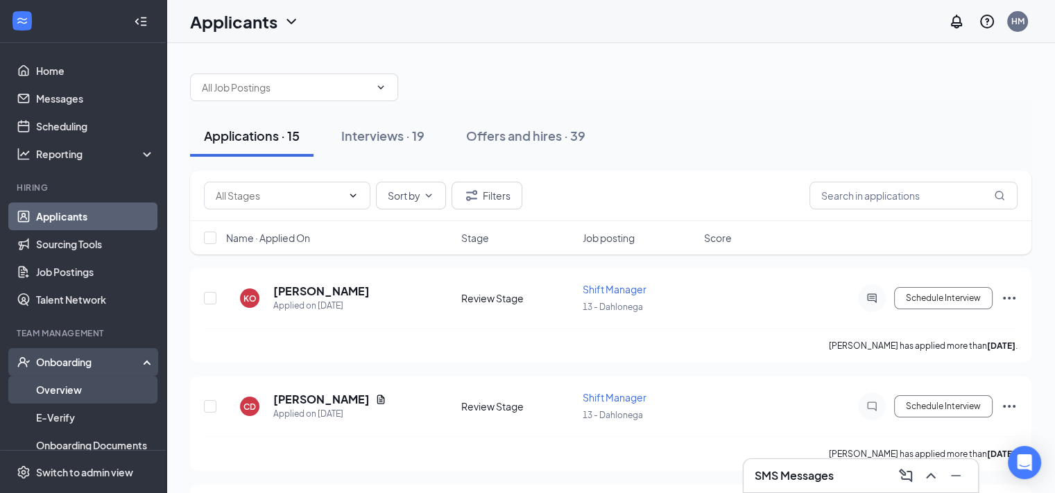
click at [70, 396] on link "Overview" at bounding box center [95, 390] width 119 height 28
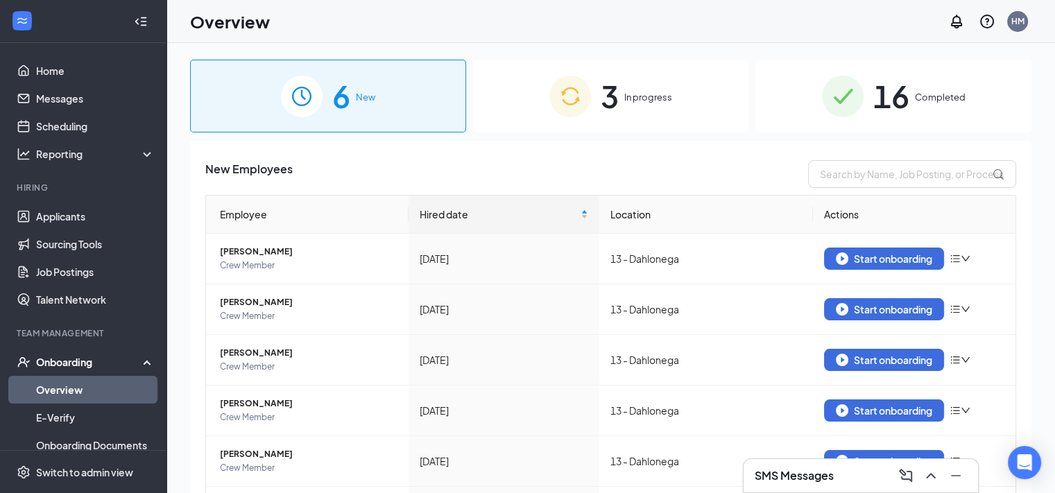
click at [589, 94] on div "3 In progress" at bounding box center [611, 96] width 276 height 73
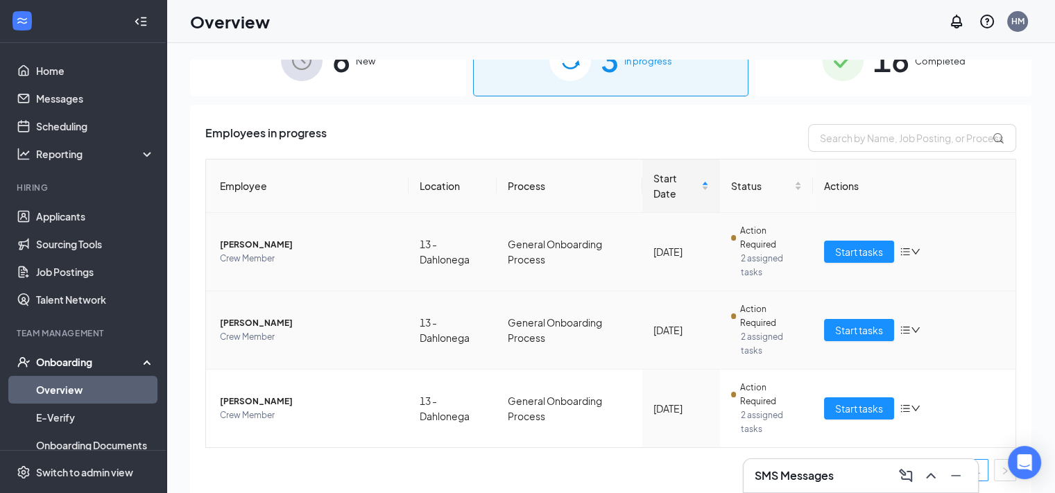
scroll to position [37, 0]
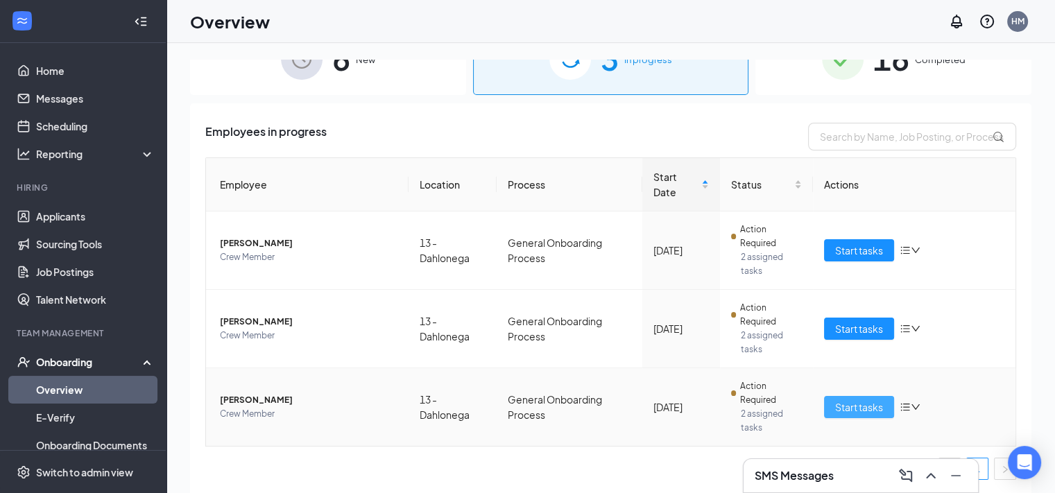
click at [837, 401] on span "Start tasks" at bounding box center [859, 407] width 48 height 15
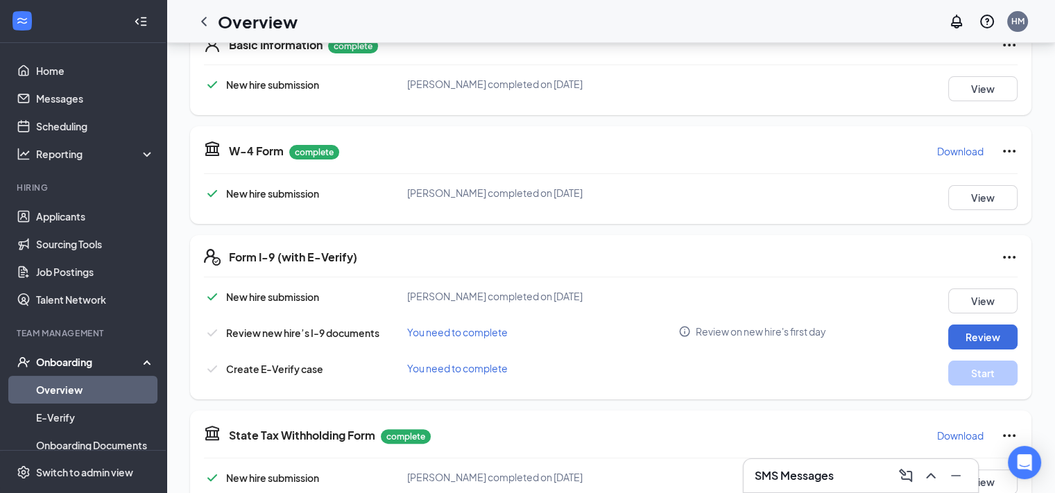
scroll to position [221, 0]
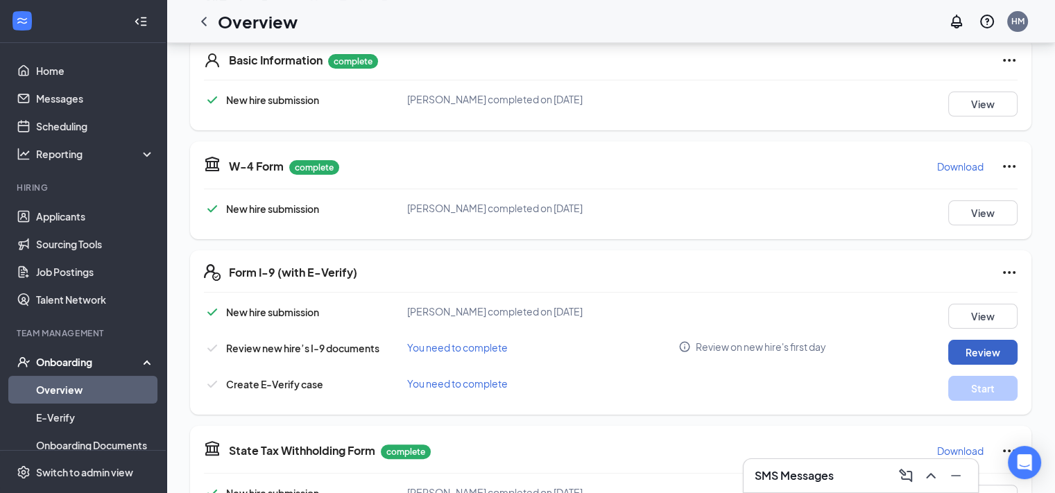
click at [973, 357] on button "Review" at bounding box center [983, 352] width 69 height 25
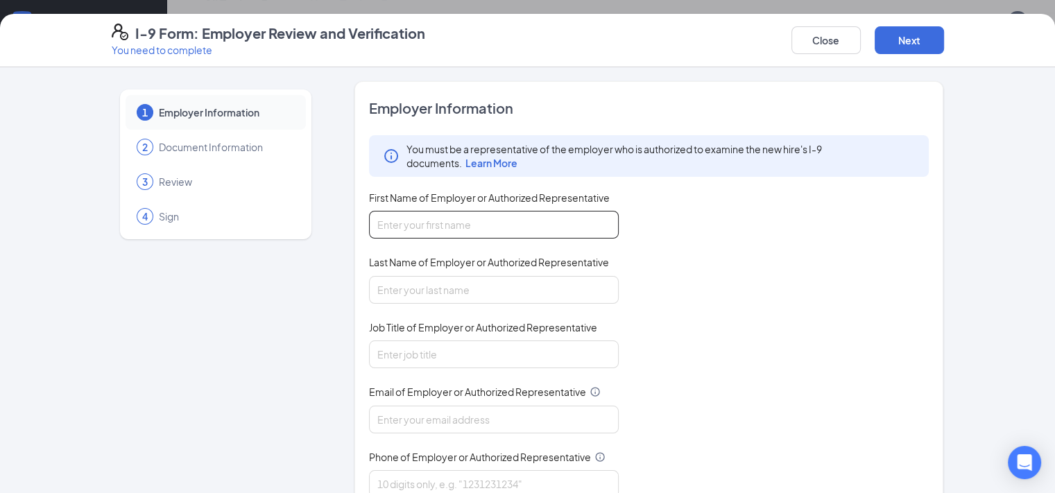
click at [502, 215] on input "First Name of Employer or Authorized Representative" at bounding box center [494, 225] width 250 height 28
type input "Hunter"
type input "[PERSON_NAME]"
type input "[EMAIL_ADDRESS][DOMAIN_NAME]"
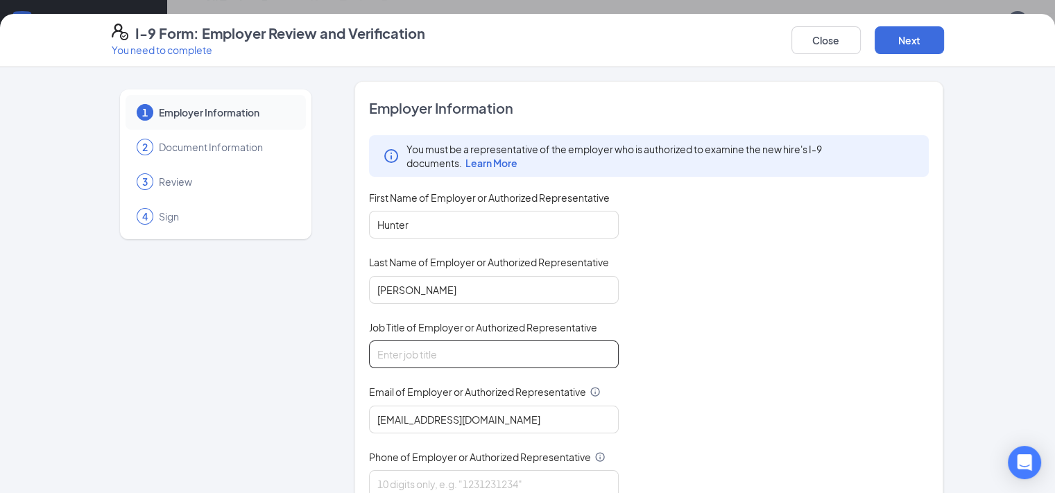
click at [452, 365] on input "Job Title of Employer or Authorized Representative" at bounding box center [494, 355] width 250 height 28
type input "General Manager"
drag, startPoint x: 434, startPoint y: 474, endPoint x: 436, endPoint y: 481, distance: 7.5
click at [433, 474] on input "Phone of Employer or Authorized Representative" at bounding box center [494, 484] width 250 height 28
type input "7068671076"
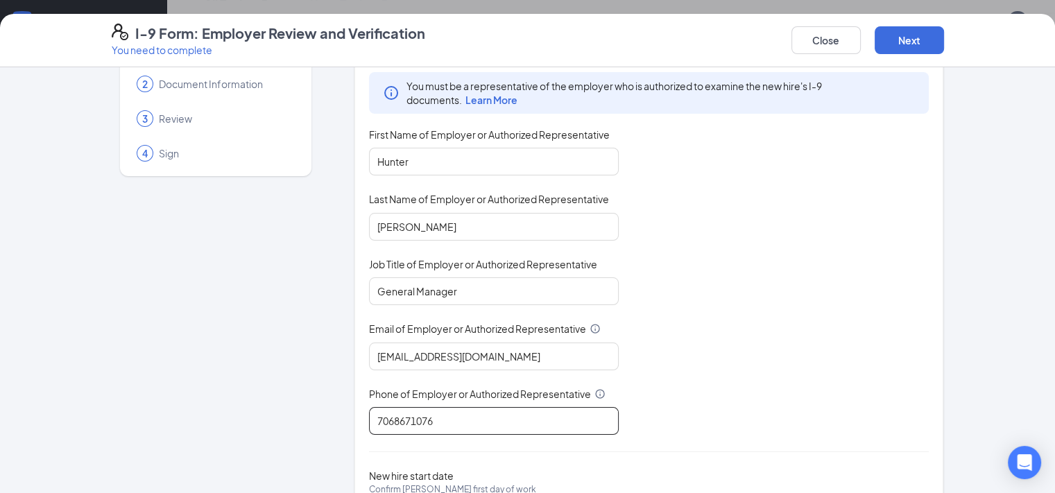
scroll to position [139, 0]
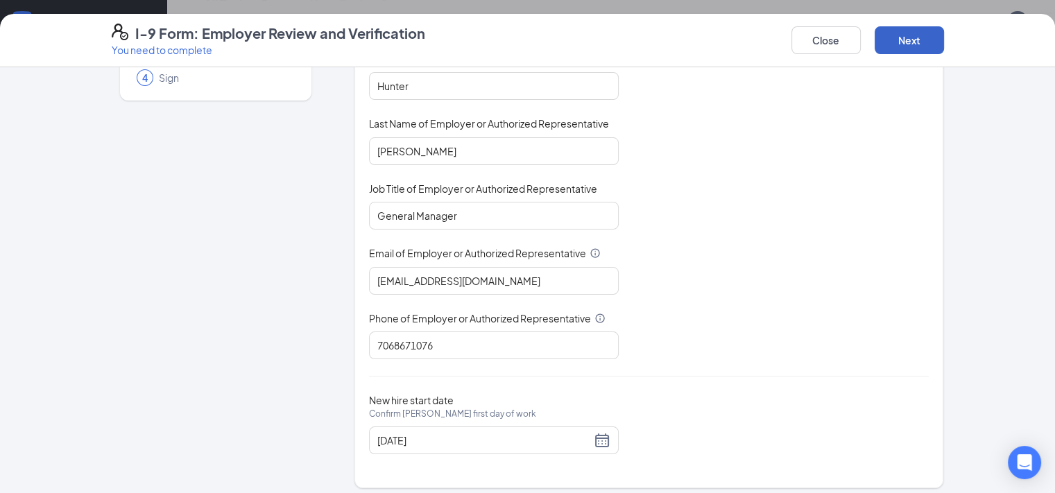
click at [944, 31] on button "Next" at bounding box center [909, 40] width 69 height 28
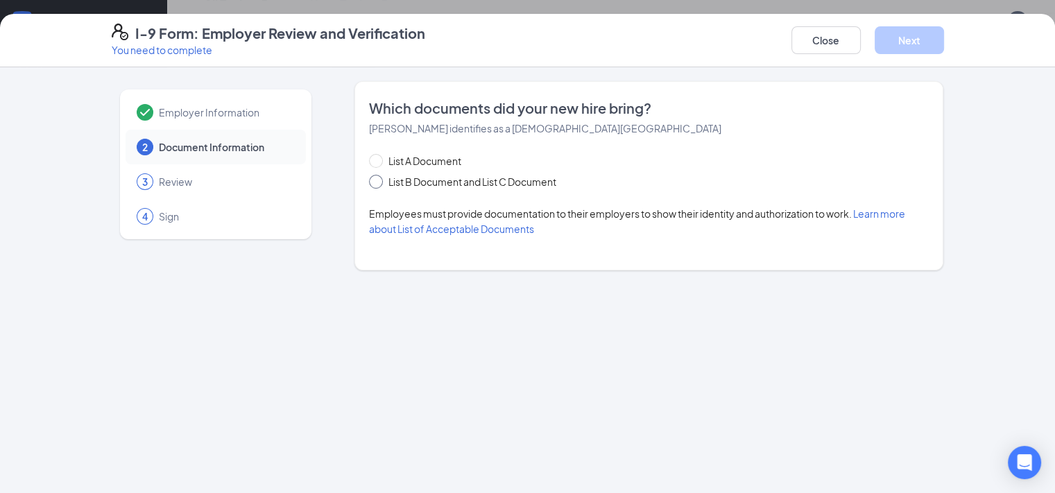
click at [488, 176] on span "List B Document and List C Document" at bounding box center [472, 181] width 179 height 15
click at [379, 176] on input "List B Document and List C Document" at bounding box center [374, 180] width 10 height 10
radio input "true"
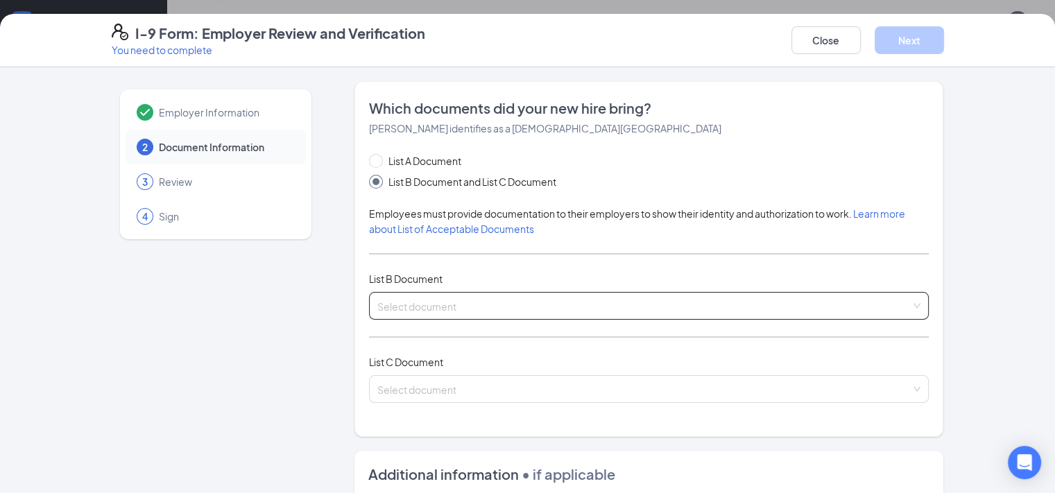
drag, startPoint x: 423, startPoint y: 299, endPoint x: 427, endPoint y: 316, distance: 17.2
click at [423, 300] on input "search" at bounding box center [644, 303] width 534 height 21
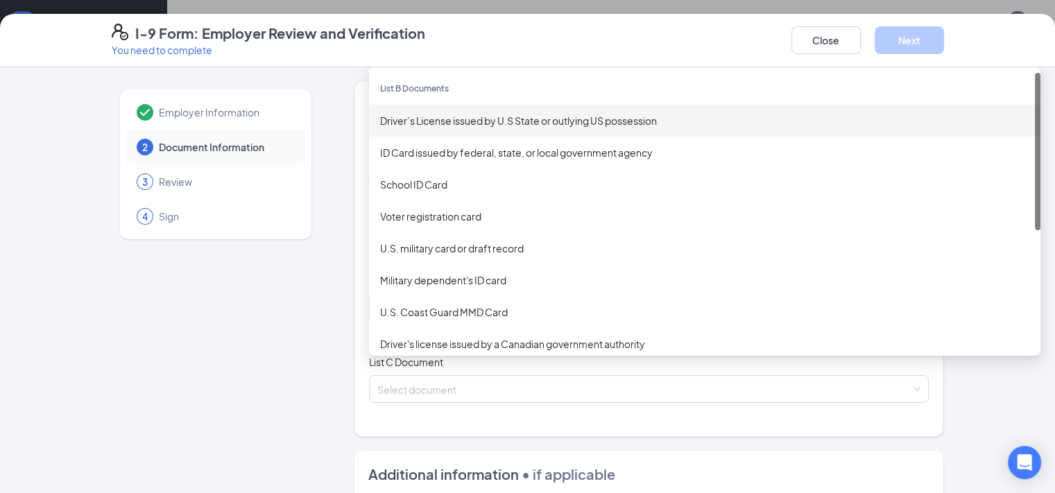
click at [404, 113] on div "Driver’s License issued by U.S State or outlying US possession" at bounding box center [704, 120] width 649 height 15
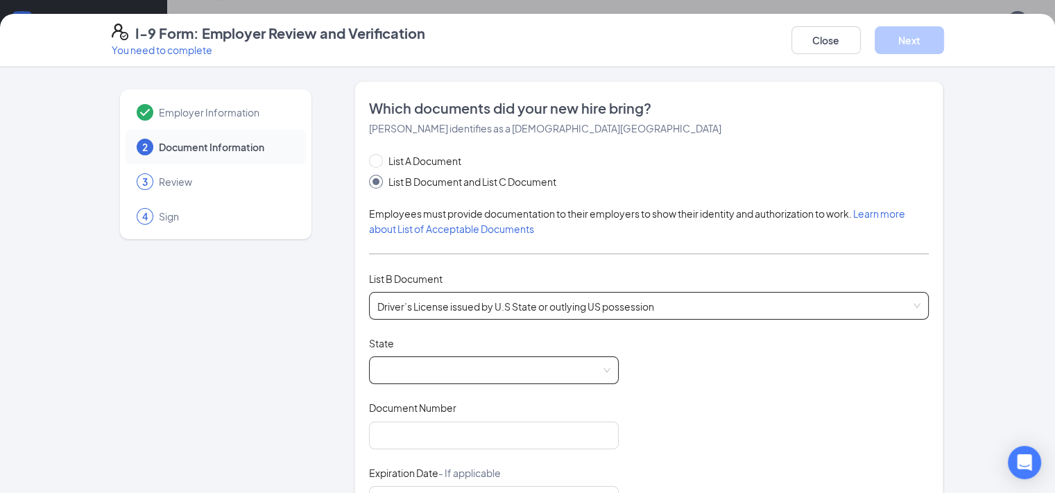
drag, startPoint x: 413, startPoint y: 368, endPoint x: 420, endPoint y: 366, distance: 7.9
click at [413, 370] on span at bounding box center [493, 370] width 233 height 26
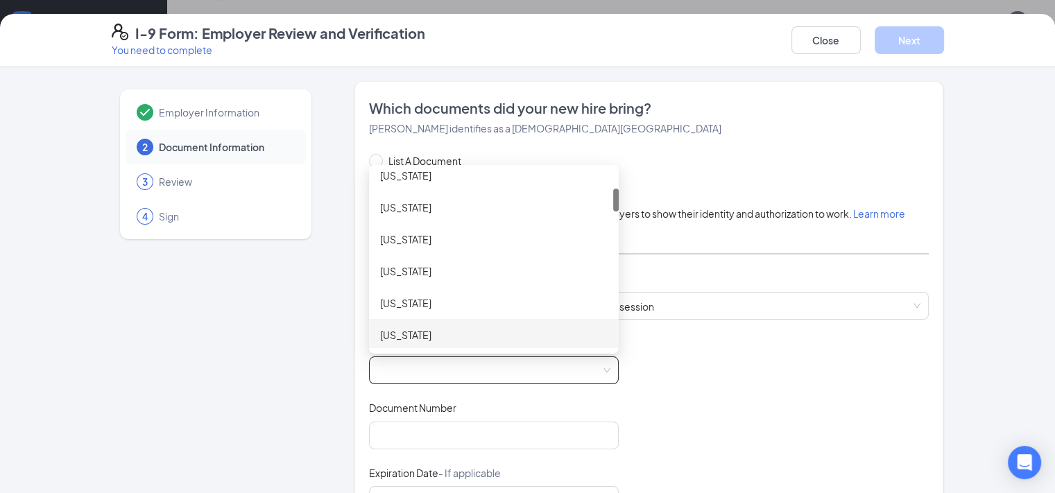
scroll to position [278, 0]
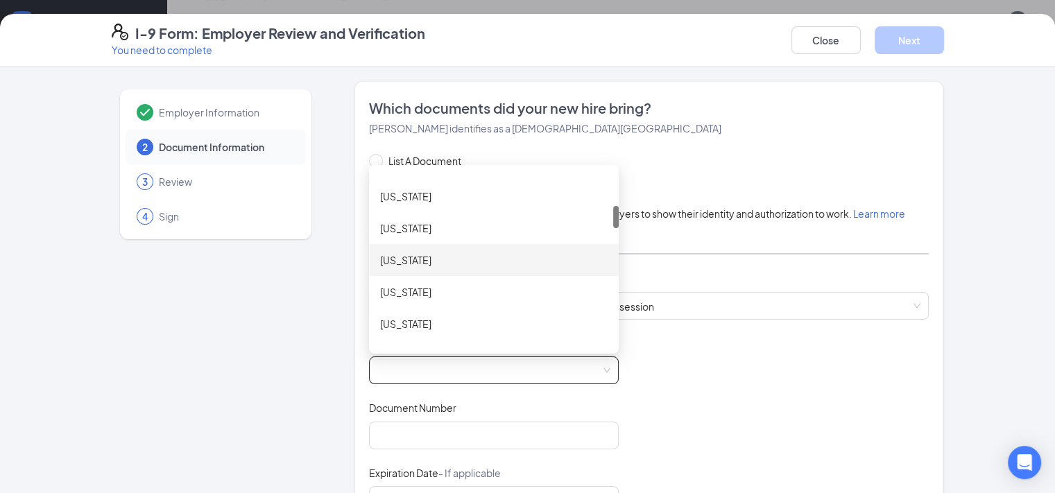
click at [411, 257] on div "[US_STATE]" at bounding box center [494, 260] width 228 height 15
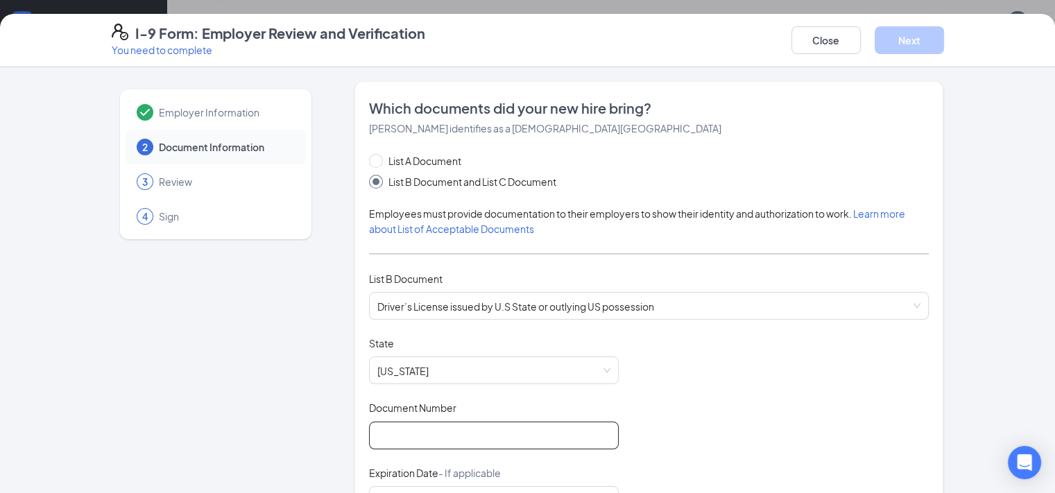
click at [386, 438] on input "Document Number" at bounding box center [494, 436] width 250 height 28
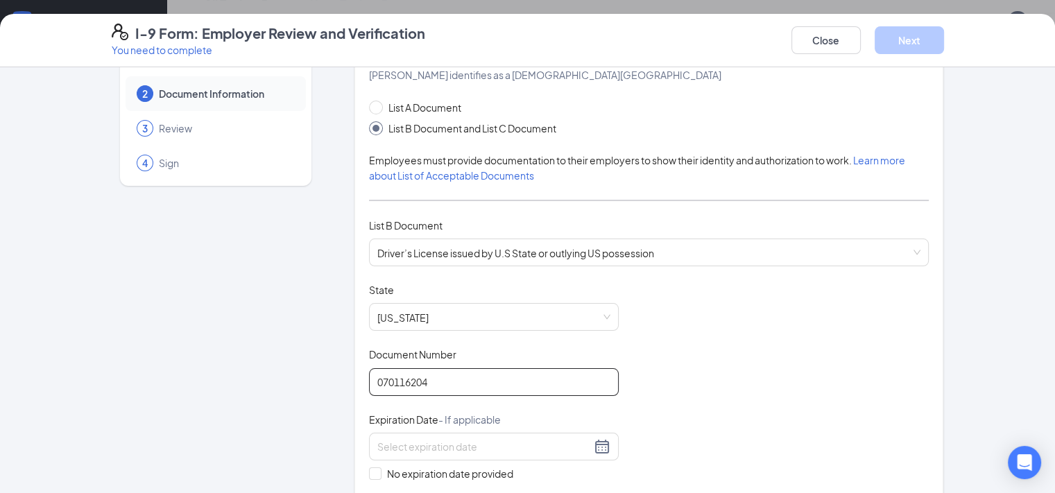
scroll to position [139, 0]
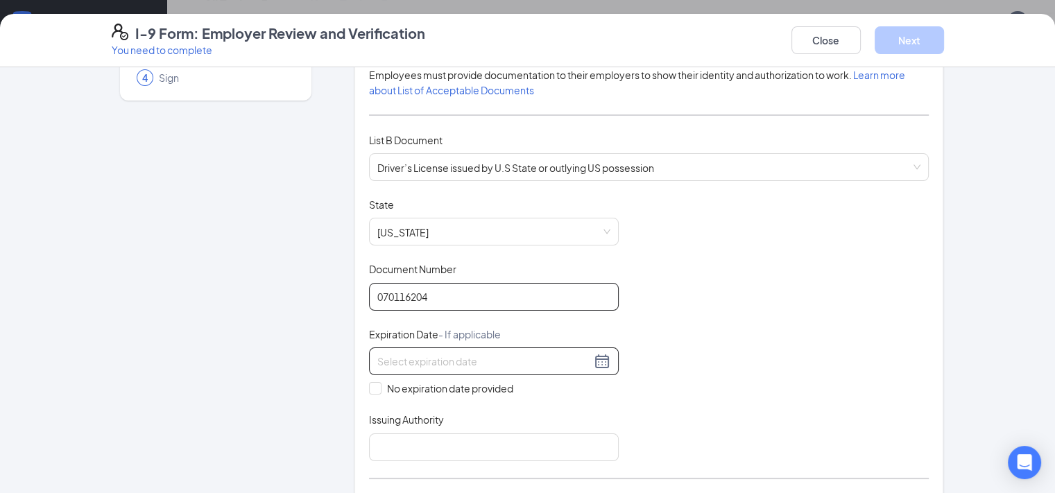
type input "070116204"
click at [443, 357] on input at bounding box center [484, 361] width 214 height 15
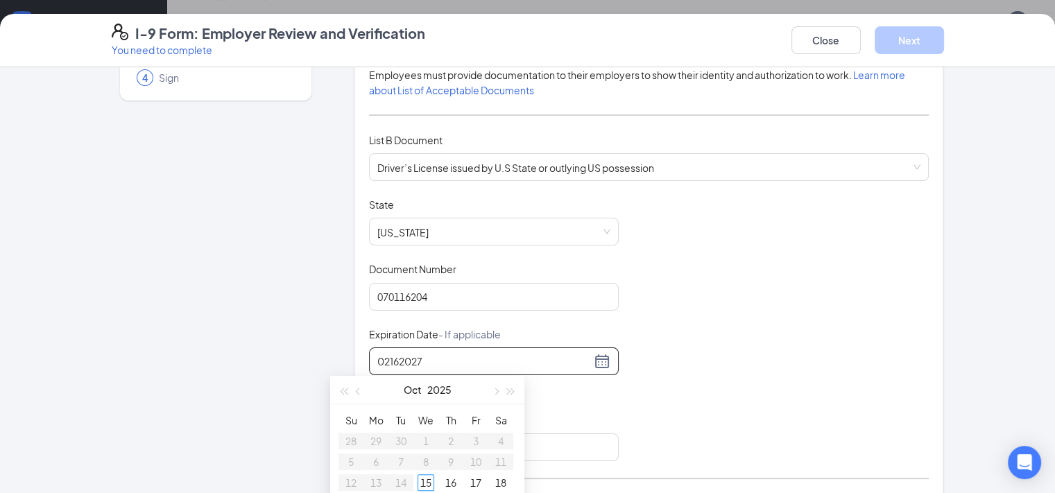
click at [377, 356] on input "02162027" at bounding box center [484, 361] width 214 height 15
click at [377, 361] on input "0216/2027" at bounding box center [484, 361] width 214 height 15
click at [455, 354] on input "[DATE]" at bounding box center [484, 361] width 214 height 15
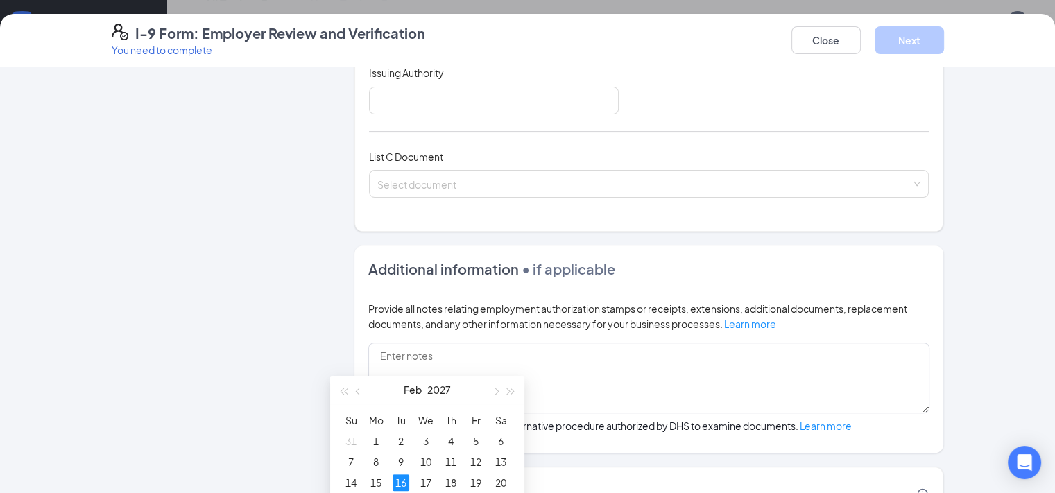
scroll to position [347, 0]
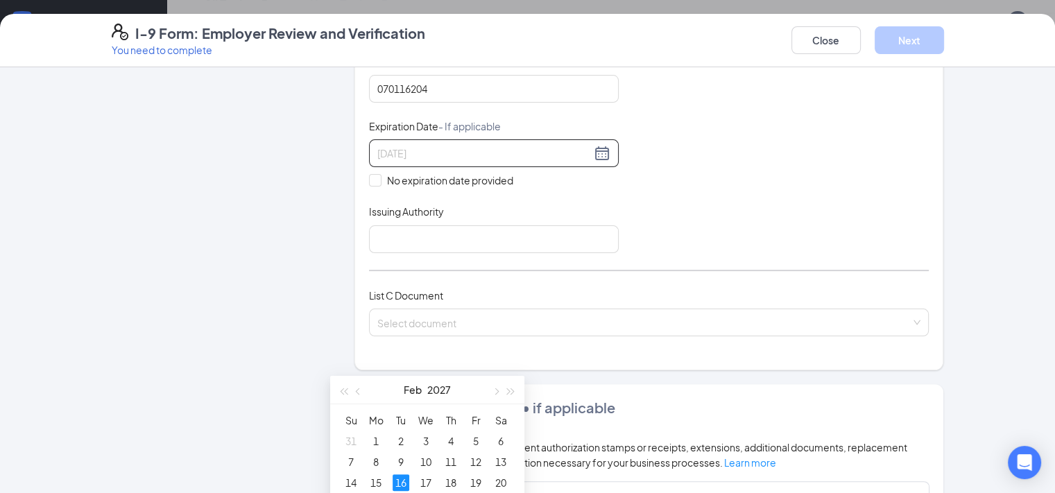
click at [400, 480] on div "16" at bounding box center [401, 483] width 17 height 17
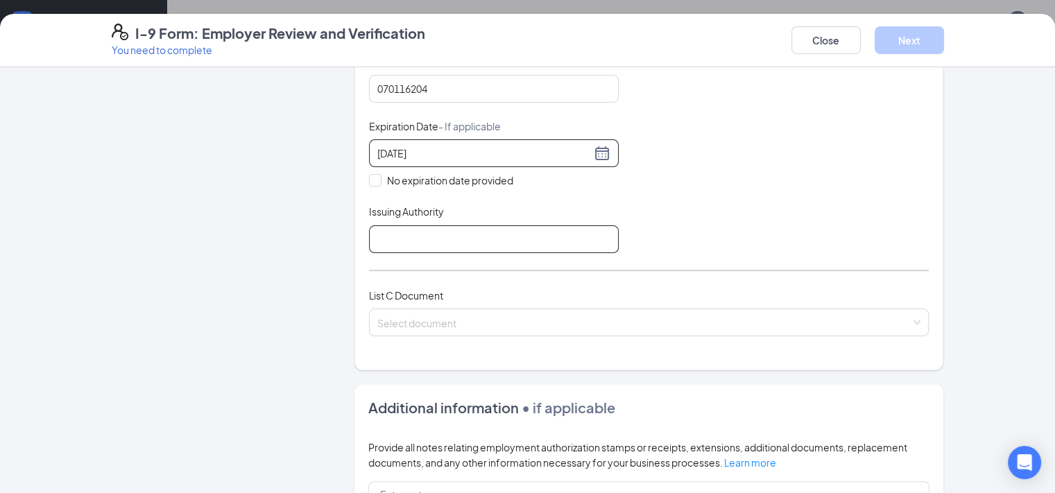
type input "[DATE]"
drag, startPoint x: 377, startPoint y: 239, endPoint x: 390, endPoint y: 249, distance: 16.8
click at [377, 239] on input "Issuing Authority" at bounding box center [494, 240] width 250 height 28
type input "[US_STATE]"
click at [427, 327] on span at bounding box center [644, 322] width 534 height 26
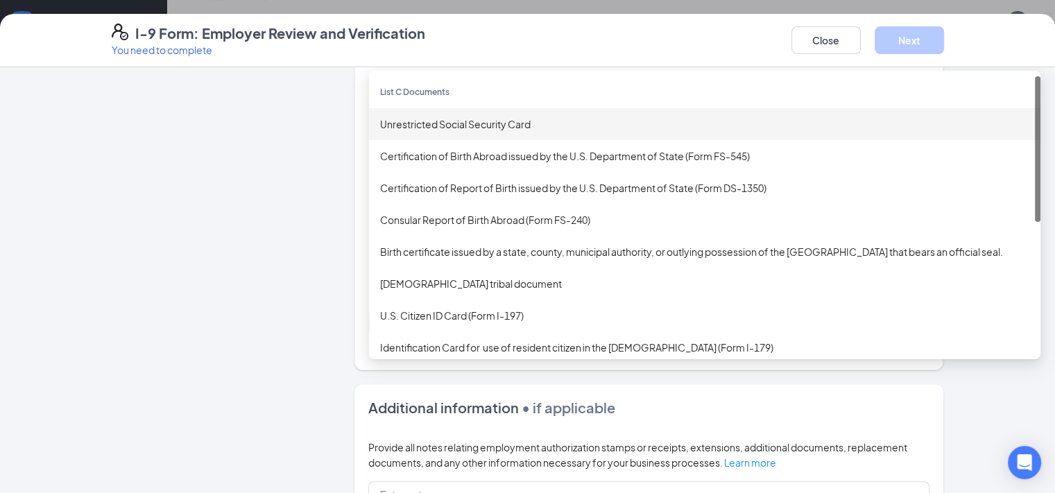
click at [390, 117] on div "Unrestricted Social Security Card" at bounding box center [704, 124] width 649 height 15
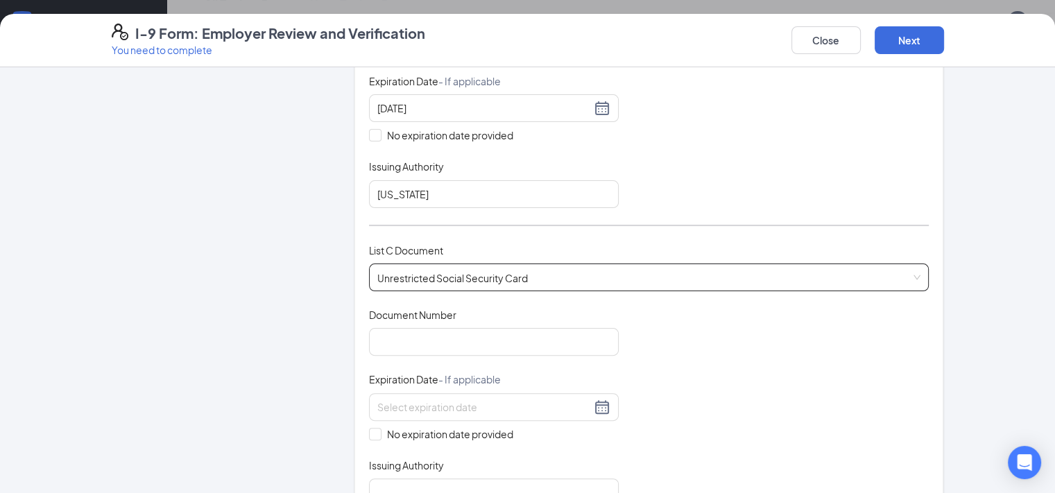
scroll to position [416, 0]
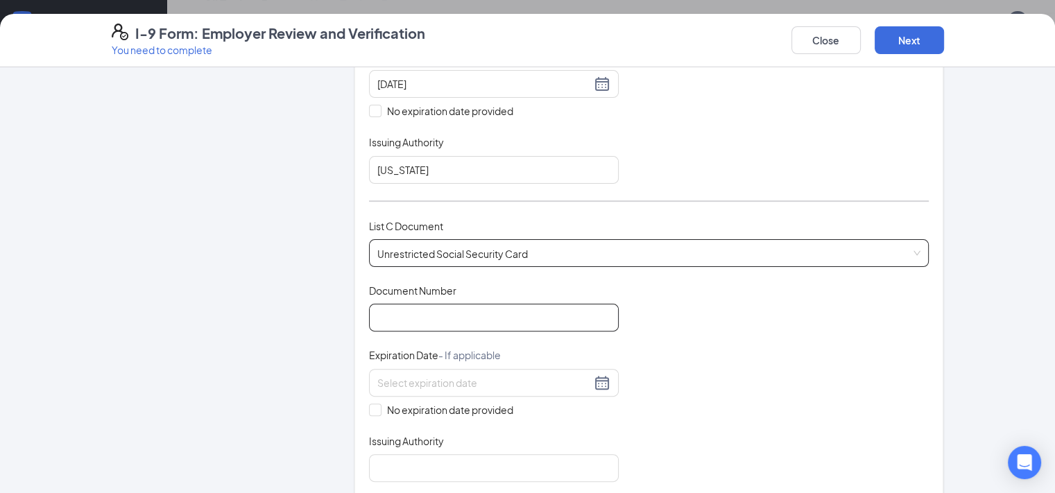
click at [408, 312] on input "Document Number" at bounding box center [494, 318] width 250 height 28
type input "621554738"
click at [422, 375] on div at bounding box center [493, 383] width 233 height 17
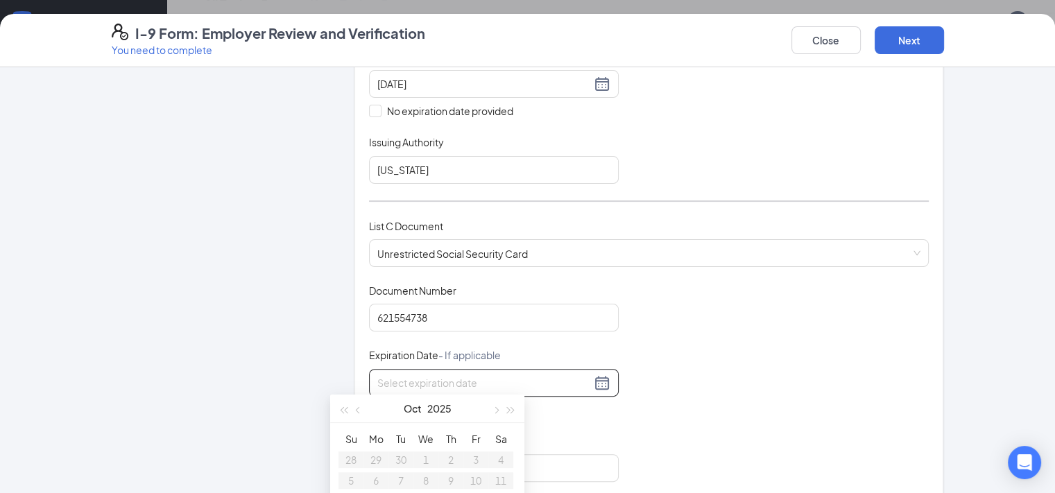
click at [355, 375] on div "Which documents did your new hire bring? [PERSON_NAME] identifies as a [DEMOGRA…" at bounding box center [650, 90] width 590 height 851
click at [425, 407] on span "No expiration date provided" at bounding box center [450, 409] width 137 height 15
click at [379, 407] on input "No expiration date provided" at bounding box center [374, 409] width 10 height 10
checkbox input "true"
click at [436, 460] on input "Issuing Authority" at bounding box center [494, 471] width 250 height 28
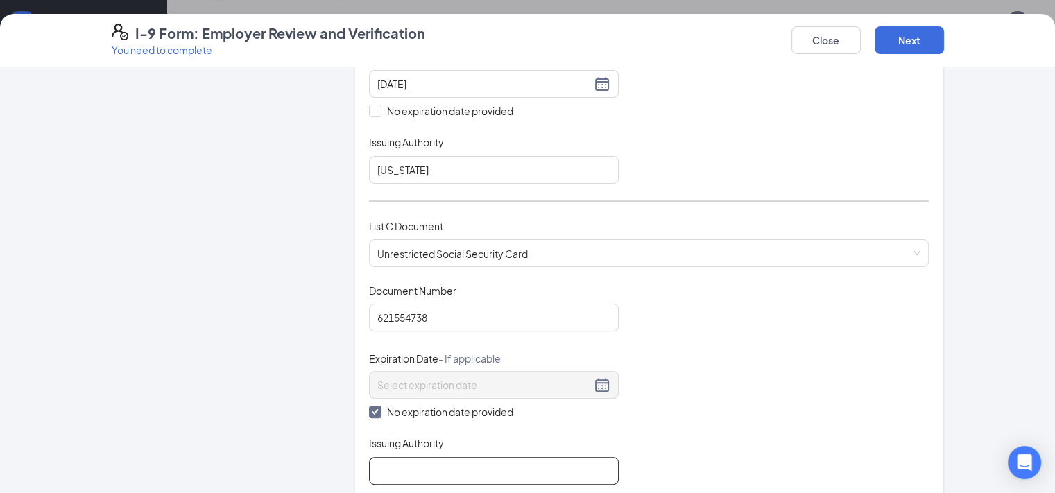
type input "Social Security Administration"
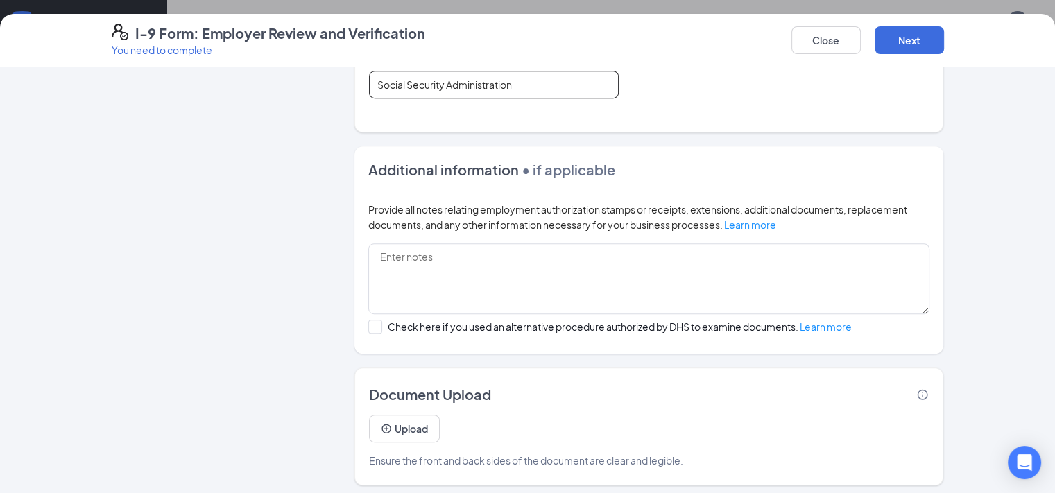
scroll to position [359, 0]
click at [944, 41] on button "Next" at bounding box center [909, 40] width 69 height 28
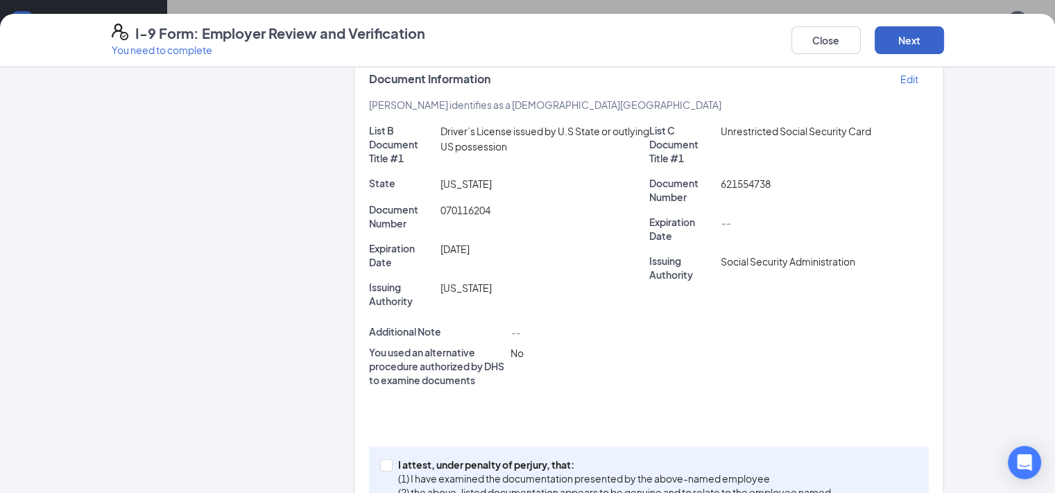
scroll to position [429, 0]
click at [441, 458] on p "I attest, under penalty of perjury, that:" at bounding box center [614, 465] width 433 height 14
click at [390, 459] on input "I attest, under penalty of [PERSON_NAME], that: (1) I have examined the documen…" at bounding box center [385, 464] width 10 height 10
checkbox input "true"
click at [944, 51] on button "Next" at bounding box center [909, 40] width 69 height 28
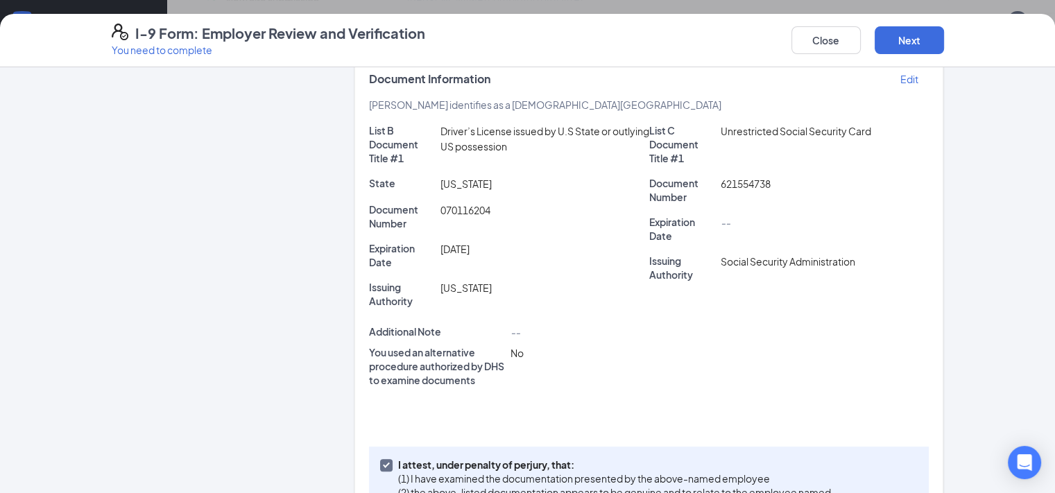
scroll to position [0, 0]
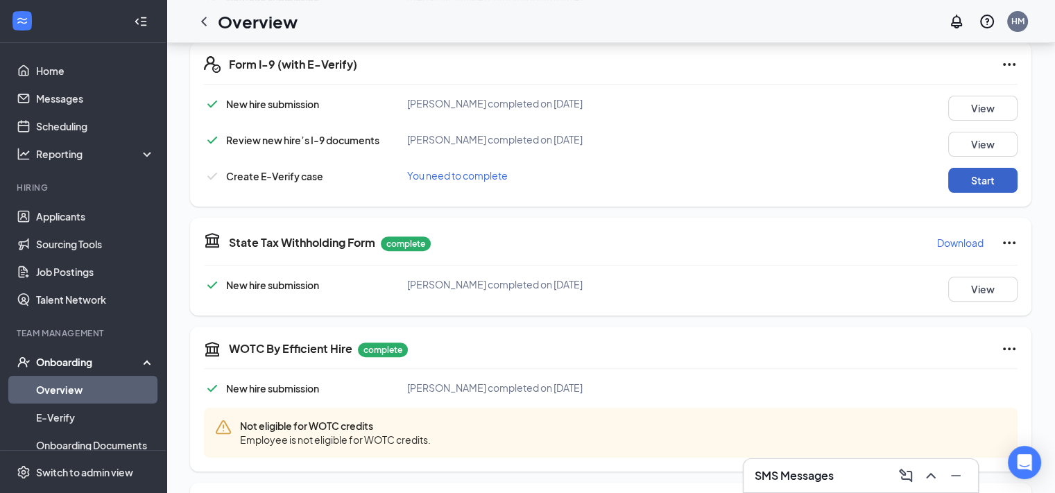
click at [976, 182] on button "Start" at bounding box center [983, 180] width 69 height 25
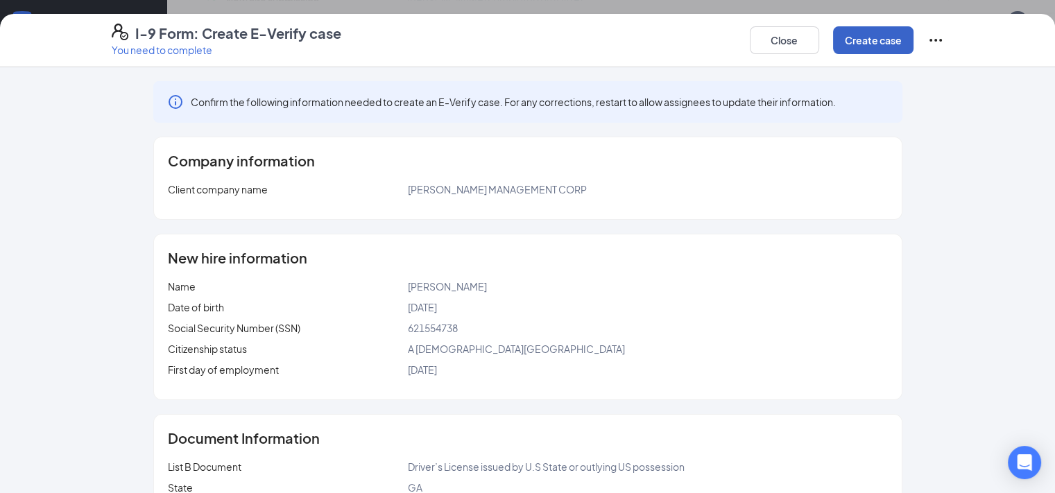
click at [914, 50] on button "Create case" at bounding box center [873, 40] width 80 height 28
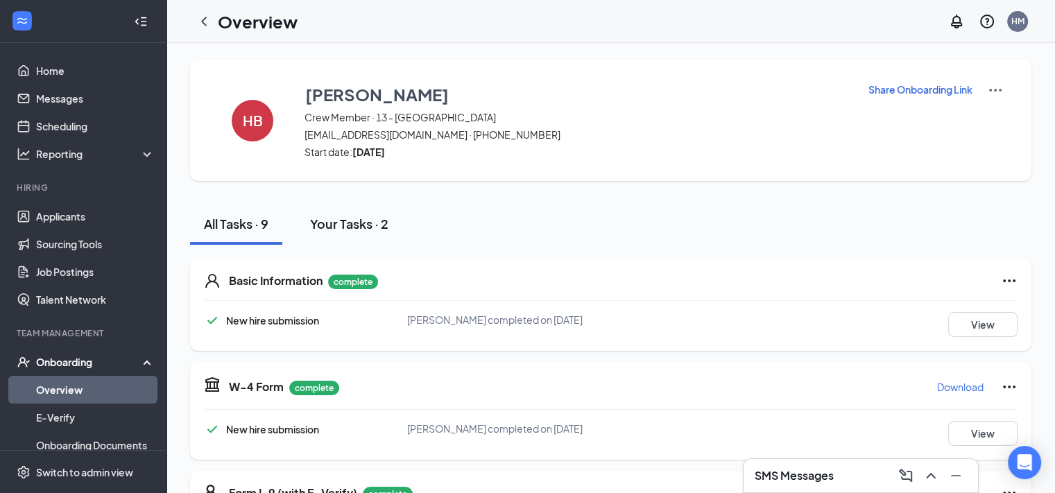
click at [361, 229] on div "Your Tasks · 2" at bounding box center [349, 223] width 78 height 17
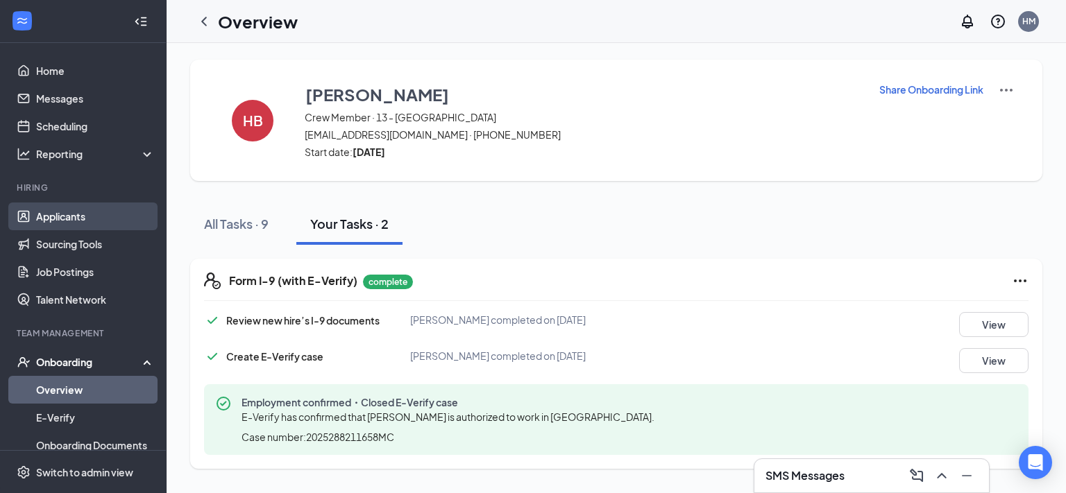
click at [74, 214] on link "Applicants" at bounding box center [95, 217] width 119 height 28
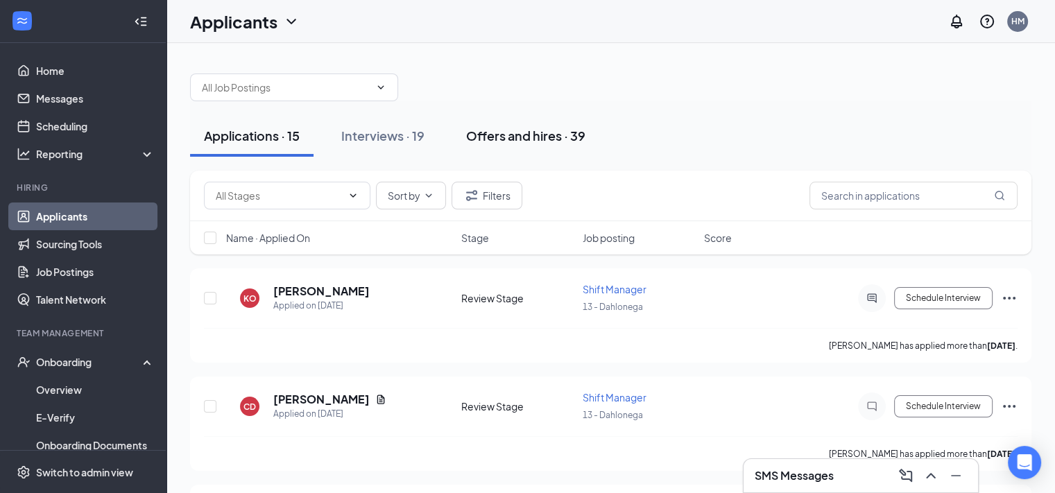
click at [502, 136] on div "Offers and hires · 39" at bounding box center [525, 135] width 119 height 17
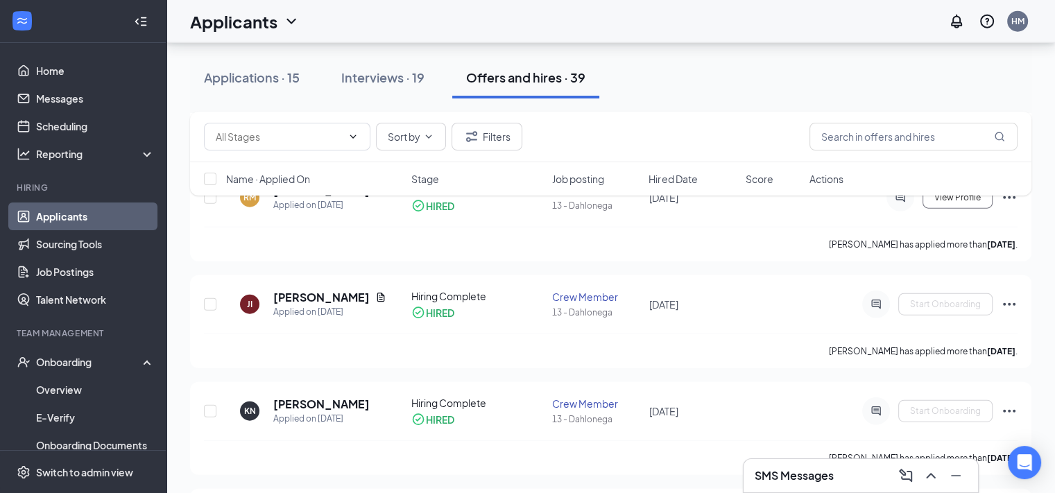
scroll to position [3331, 0]
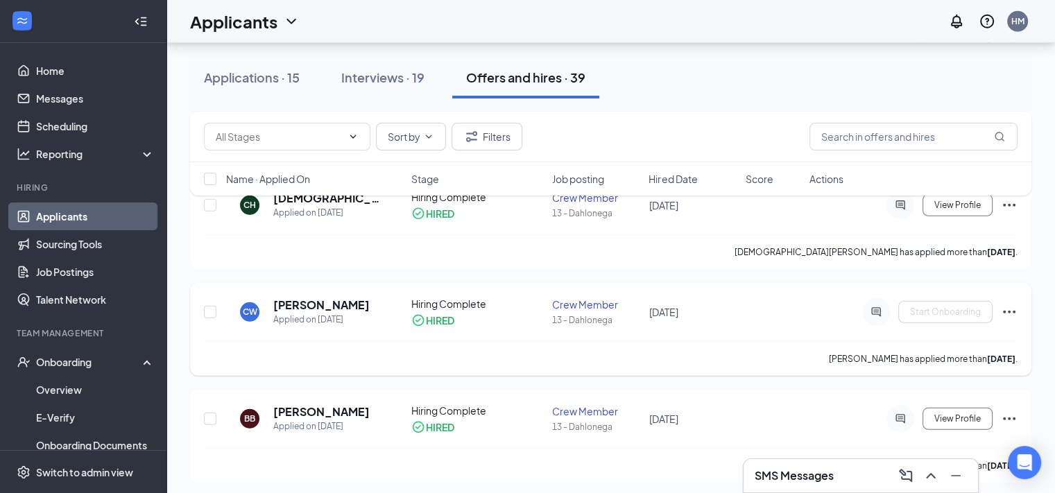
scroll to position [3800, 0]
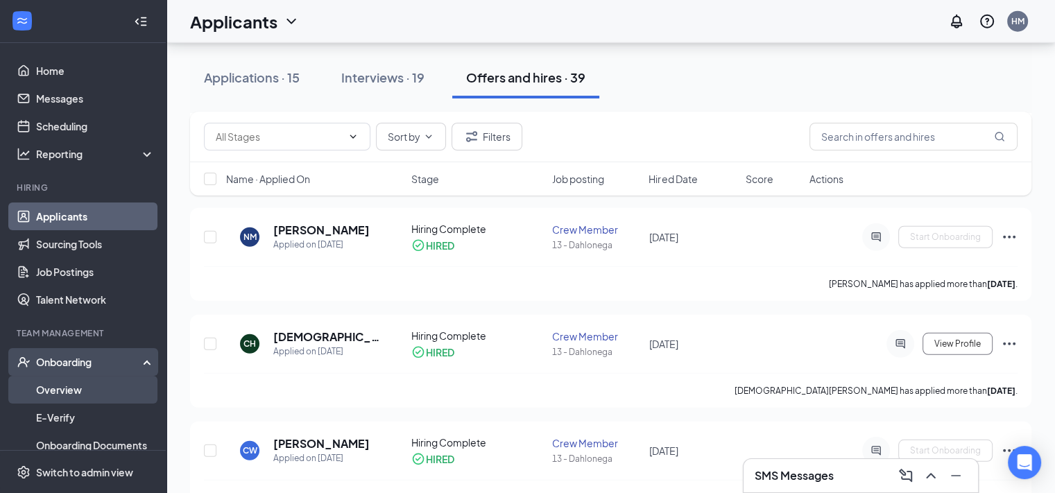
click at [90, 388] on link "Overview" at bounding box center [95, 390] width 119 height 28
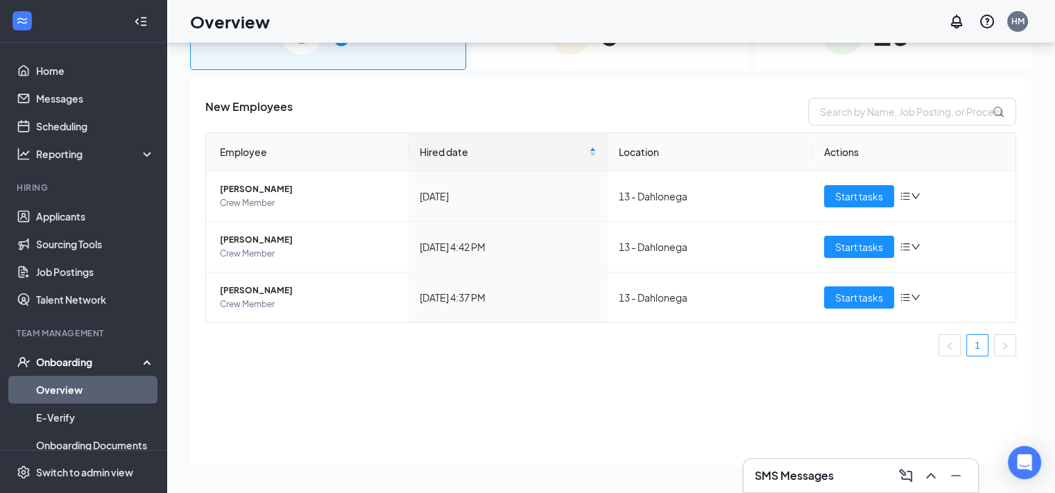
scroll to position [62, 0]
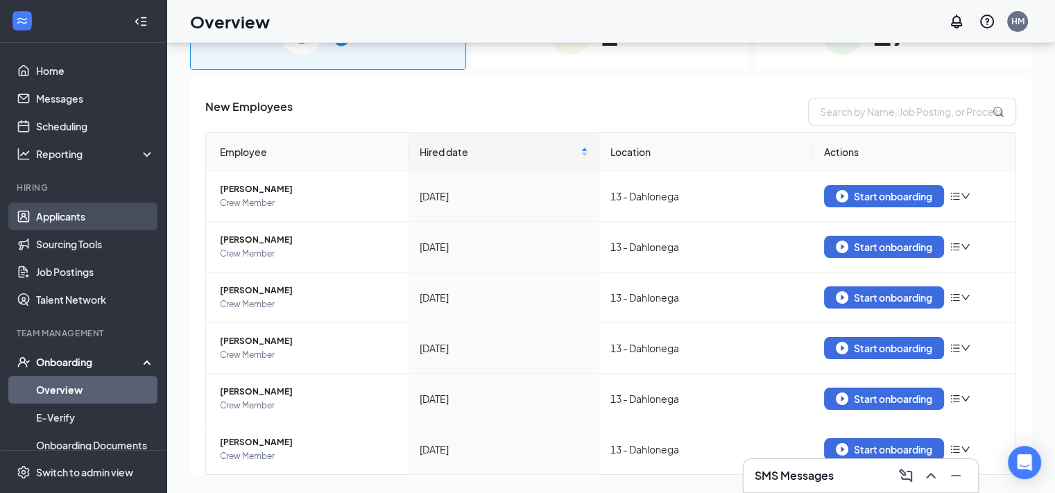
click at [73, 212] on link "Applicants" at bounding box center [95, 217] width 119 height 28
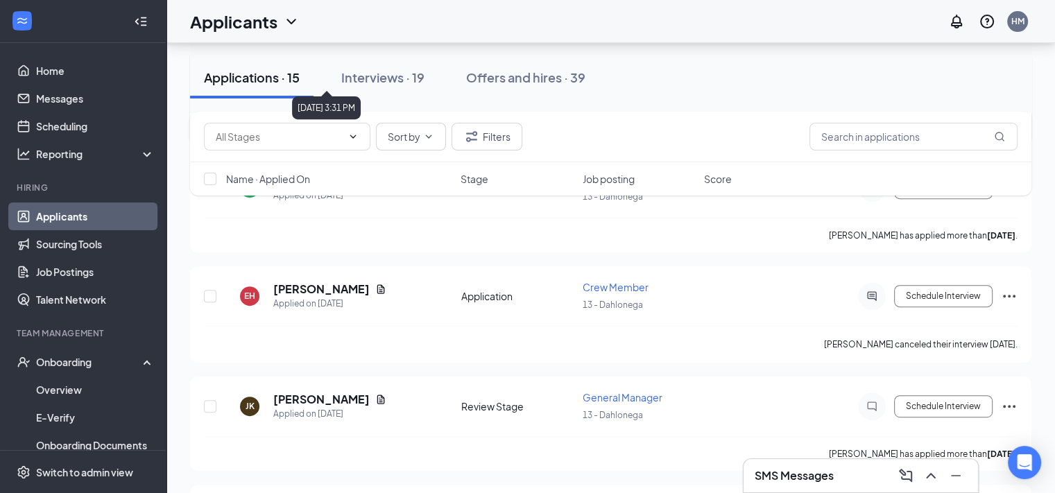
scroll to position [624, 0]
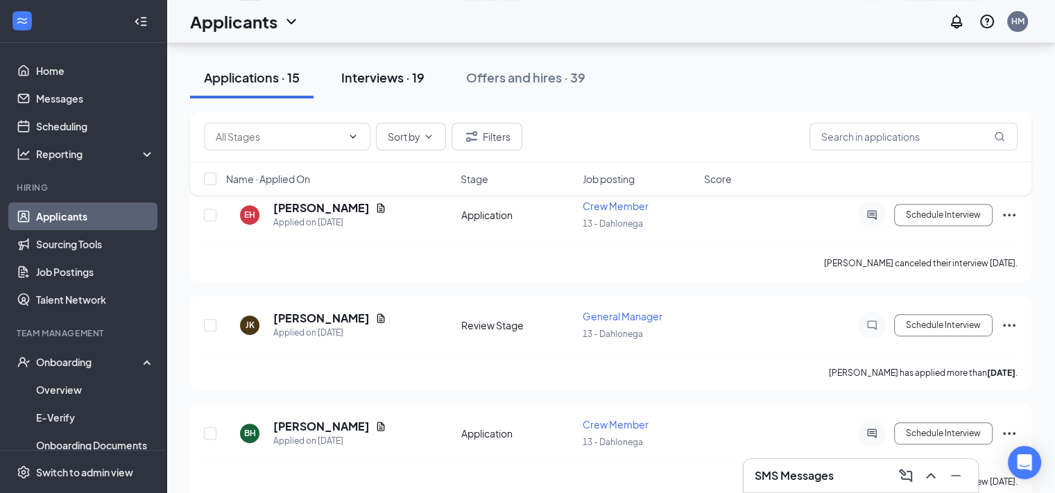
click at [373, 73] on div "Interviews · 19" at bounding box center [382, 77] width 83 height 17
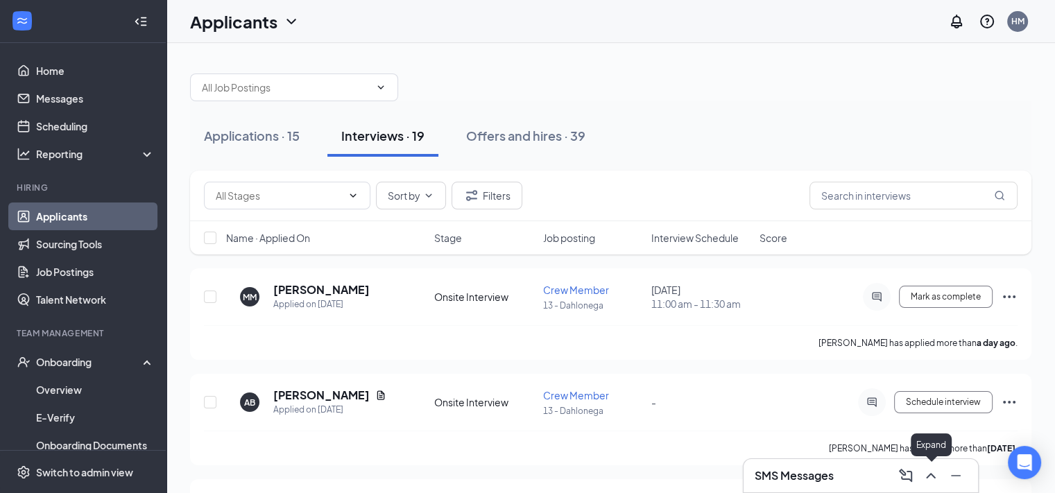
click at [940, 482] on button at bounding box center [931, 476] width 22 height 22
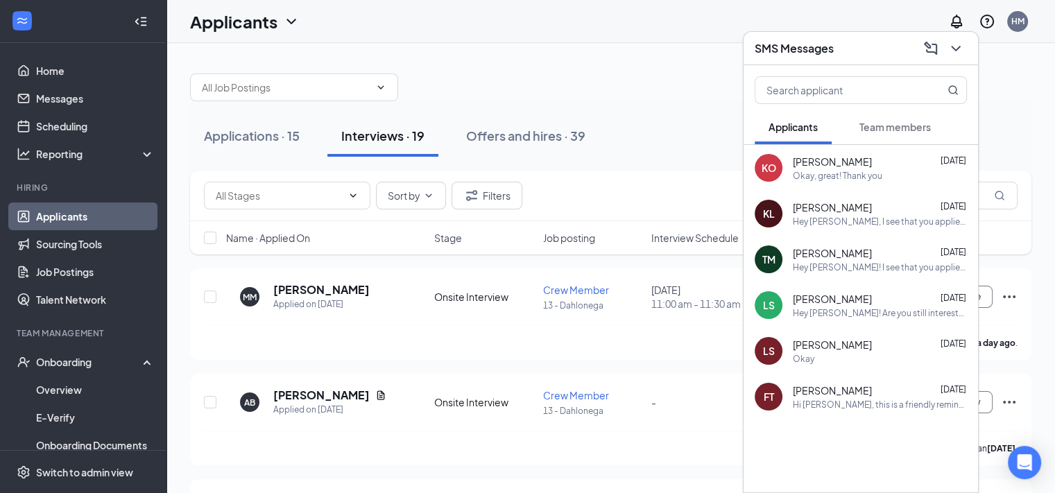
click at [843, 158] on span "[PERSON_NAME]" at bounding box center [832, 162] width 79 height 14
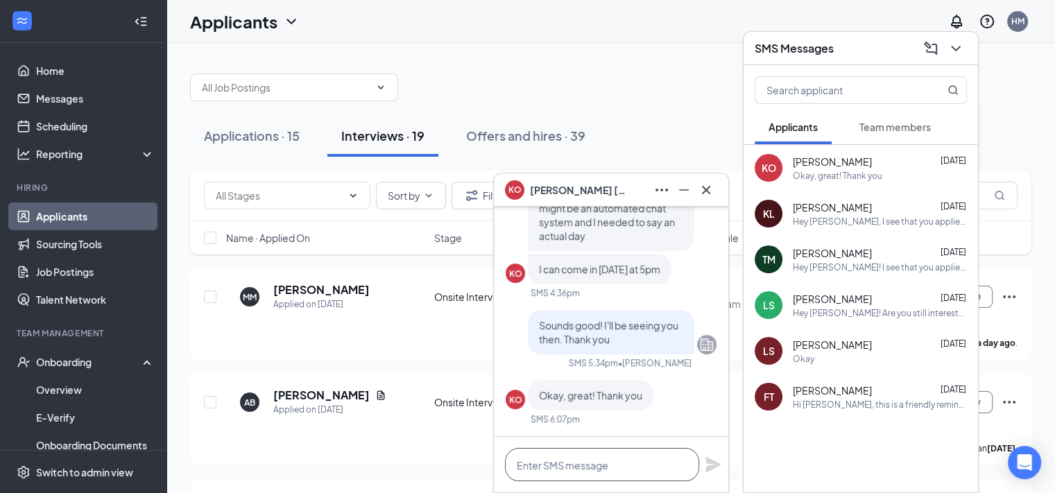
click at [644, 475] on textarea at bounding box center [602, 464] width 194 height 33
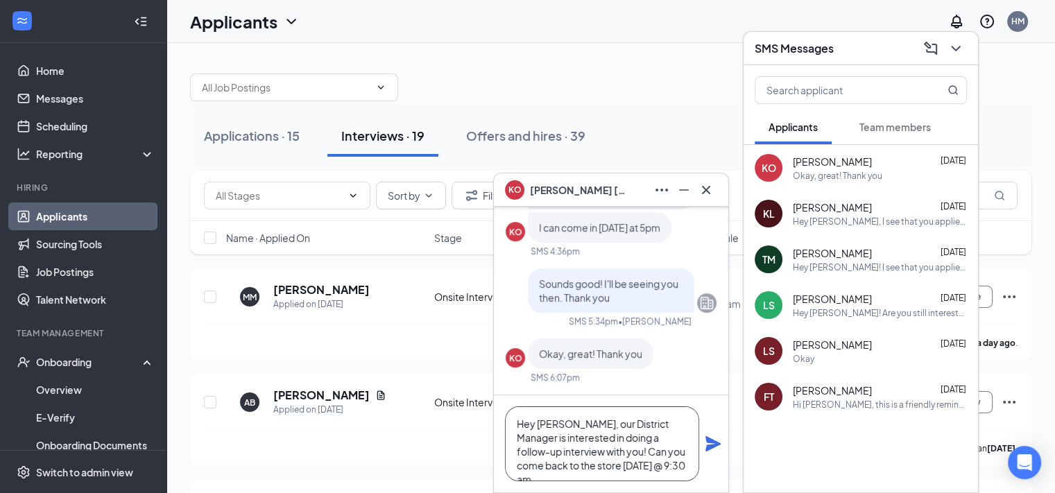
scroll to position [14, 0]
type textarea "Hey Kelli, our District Manager is interested in doing a follow-up interview wi…"
click at [711, 441] on icon "Plane" at bounding box center [713, 443] width 15 height 15
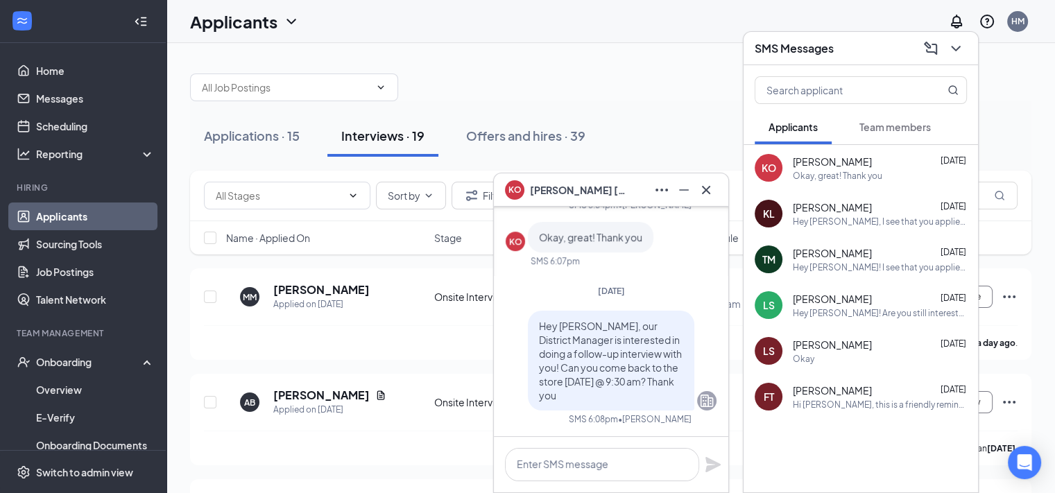
scroll to position [0, 0]
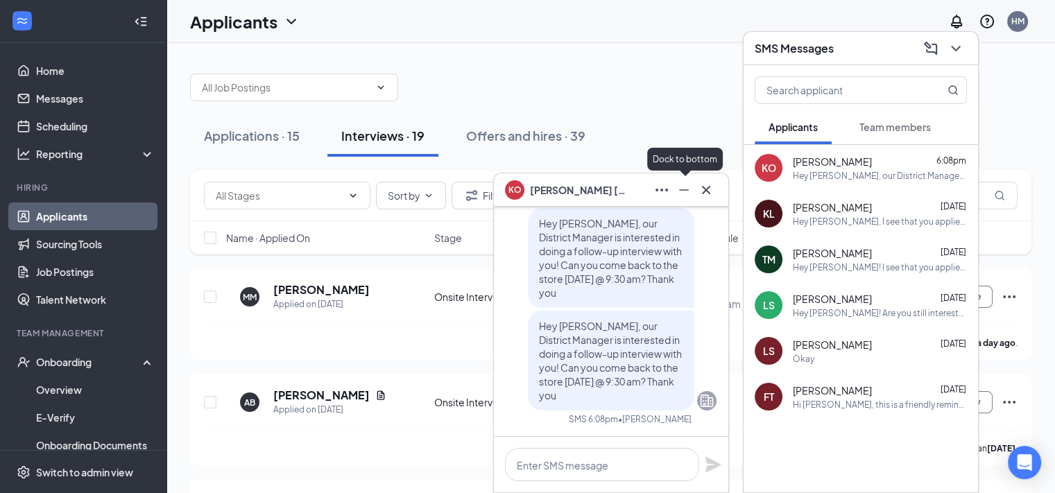
click at [692, 194] on button at bounding box center [684, 190] width 22 height 22
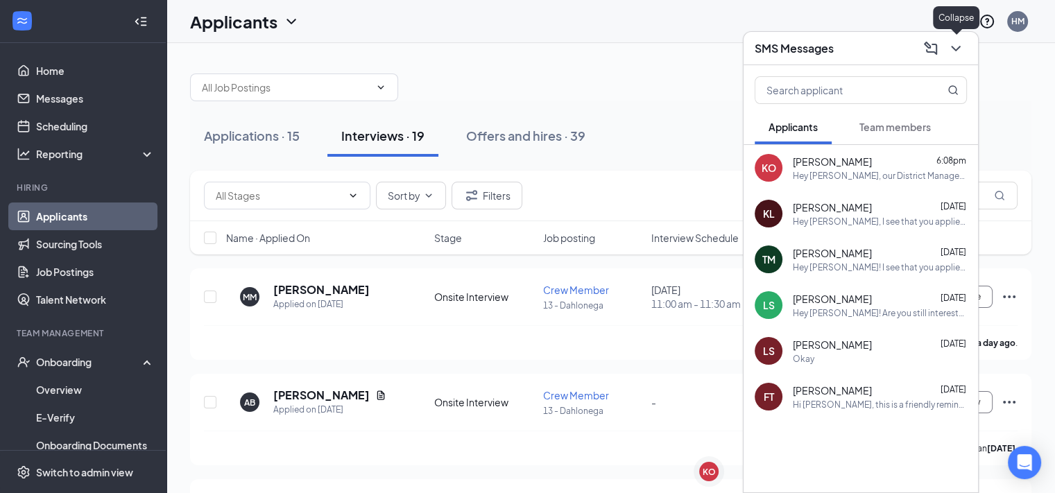
click at [955, 44] on icon "ChevronDown" at bounding box center [956, 48] width 17 height 17
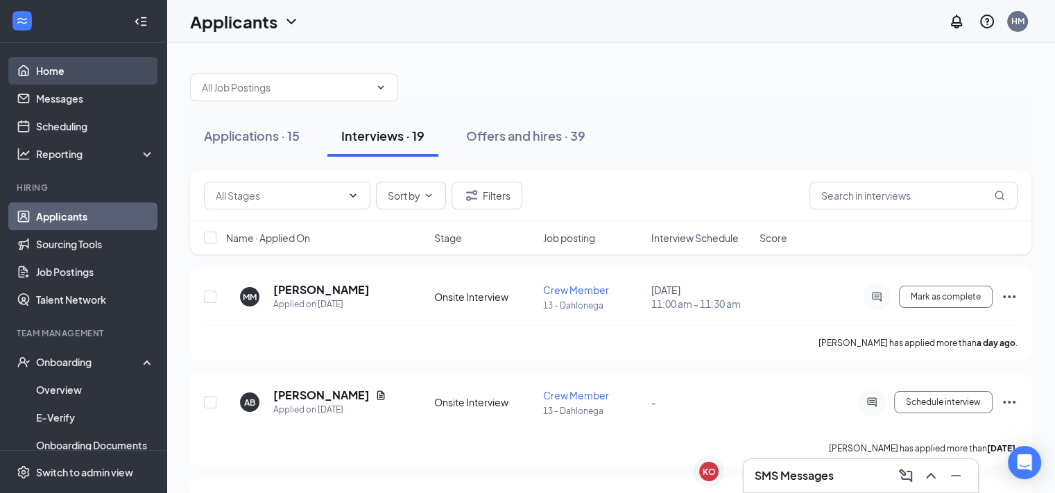
click at [113, 66] on link "Home" at bounding box center [95, 71] width 119 height 28
